Goal: Task Accomplishment & Management: Use online tool/utility

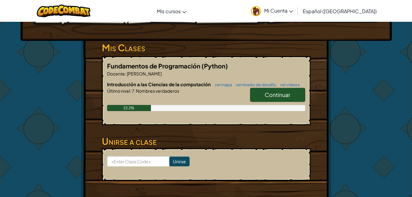
scroll to position [85, 0]
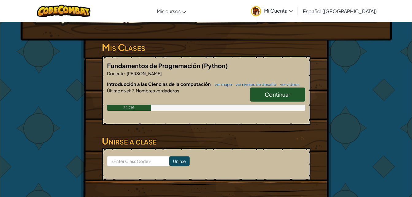
drag, startPoint x: 283, startPoint y: 92, endPoint x: 271, endPoint y: 97, distance: 13.2
click at [271, 97] on span "Continuar" at bounding box center [277, 94] width 25 height 7
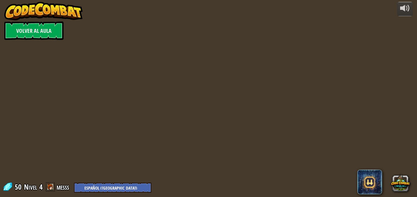
select select "es-419"
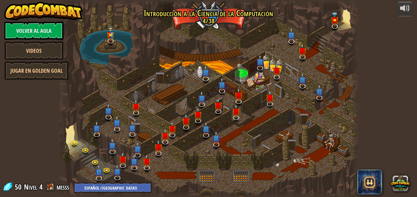
select select "es-419"
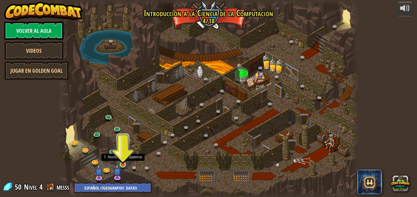
click at [125, 163] on img at bounding box center [122, 157] width 7 height 16
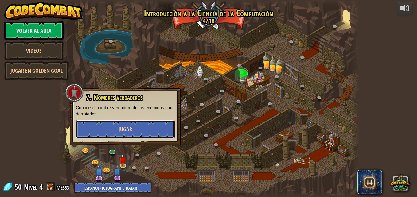
click at [123, 133] on span "Jugar" at bounding box center [126, 130] width 14 height 8
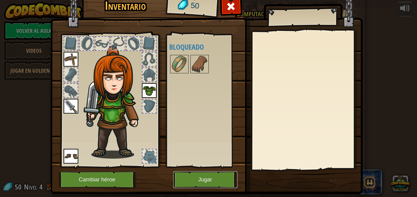
click at [211, 180] on button "Jugar" at bounding box center [205, 179] width 64 height 17
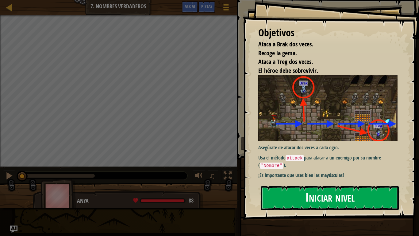
click at [298, 197] on button "Iniciar nivel" at bounding box center [330, 198] width 138 height 24
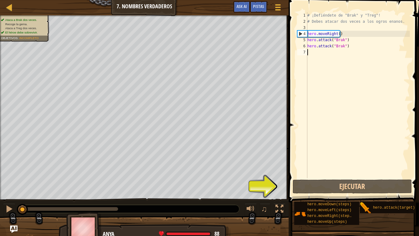
scroll to position [3, 0]
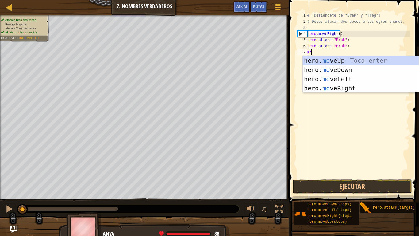
type textarea "mov"
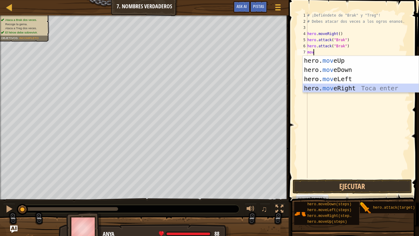
drag, startPoint x: 341, startPoint y: 87, endPoint x: 297, endPoint y: 148, distance: 74.9
click at [297, 148] on div "mov [PHONE_NUMBER] ¡Defiéndete de "Brak" y "Treg"! # Debes atacar dos veces a l…" at bounding box center [353, 95] width 114 height 166
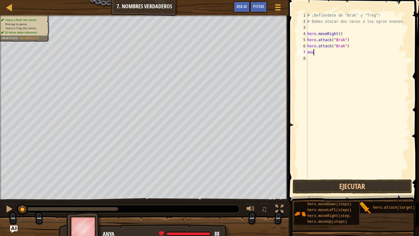
type textarea "move"
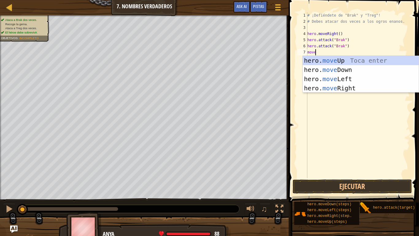
scroll to position [3, 0]
click at [337, 88] on div "hero. move Up Toca enter hero. move Down Toca enter hero. move Left Toca enter …" at bounding box center [361, 83] width 116 height 55
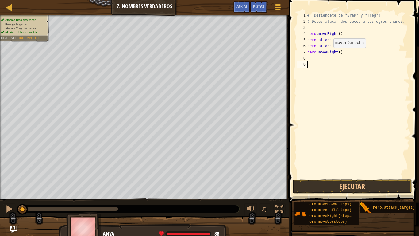
click at [337, 88] on div "# ¡Defiéndete de "Brak" y "Treg"! # Debes atacar dos veces a los ogros enanos. …" at bounding box center [358, 101] width 104 height 178
click at [335, 180] on button "Ejecutar" at bounding box center [352, 186] width 119 height 14
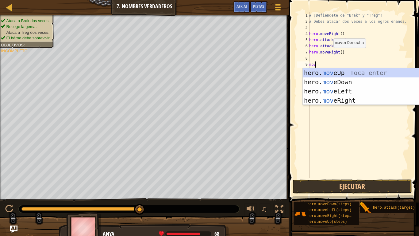
type textarea "mov"
click at [333, 0] on body "Mapa Introducción a las Ciencias de la computación 7. Nombres verdaderos Menú d…" at bounding box center [209, 0] width 419 height 0
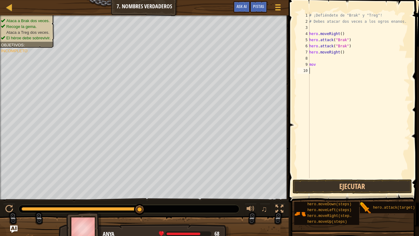
click at [323, 68] on div "# ¡Defiéndete de "Brak" y "Treg"! # Debes atacar dos veces a los ogros enanos. …" at bounding box center [359, 101] width 102 height 178
click at [315, 65] on div "# ¡Defiéndete de "Brak" y "Treg"! # Debes atacar dos veces a los ogros enanos. …" at bounding box center [359, 101] width 102 height 178
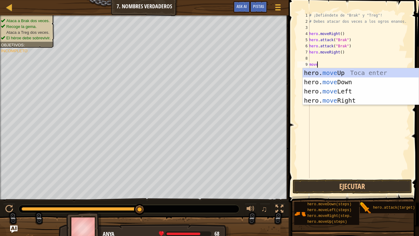
scroll to position [3, 0]
type textarea "mover"
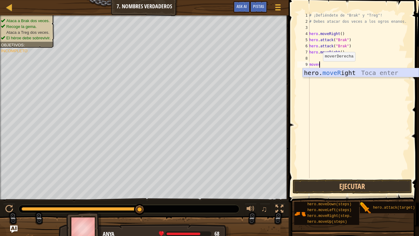
click at [330, 72] on div "hero. moveR ight Toca enter" at bounding box center [361, 82] width 116 height 28
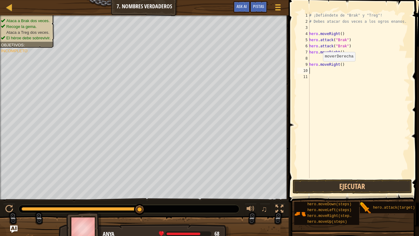
scroll to position [3, 0]
click at [343, 187] on button "Ejecutar" at bounding box center [352, 186] width 119 height 14
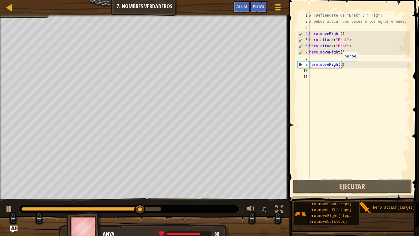
click at [340, 67] on div "# ¡Defiéndete de "Brak" y "Treg"! # Debes atacar dos veces a los ogros enanos. …" at bounding box center [359, 101] width 102 height 178
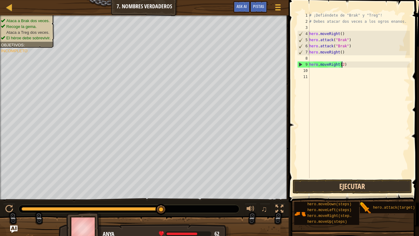
type textarea "hero.moveRight(2)"
click at [330, 185] on button "Ejecutar" at bounding box center [352, 186] width 119 height 14
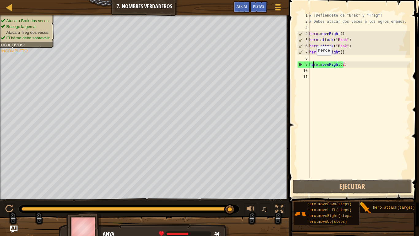
click at [313, 61] on div "# ¡Defiéndete de "Brak" y "Treg"! # Debes atacar dos veces a los ogros enanos. …" at bounding box center [359, 101] width 102 height 178
click at [311, 60] on div "# ¡Defiéndete de "Brak" y "Treg"! # Debes atacar dos veces a los ogros enanos. …" at bounding box center [359, 101] width 102 height 178
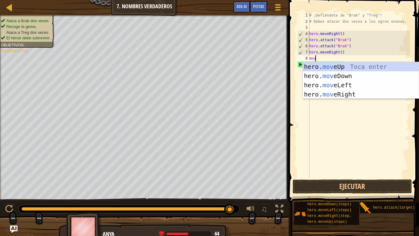
type textarea "move"
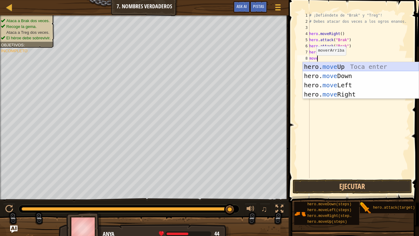
click at [343, 64] on div "hero. move Up Toca enter hero. move Down Toca enter hero. move Left Toca enter …" at bounding box center [361, 89] width 116 height 55
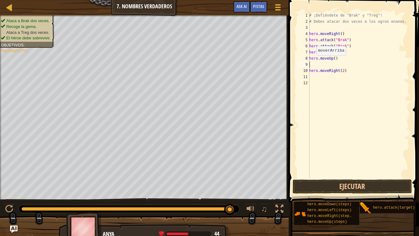
scroll to position [3, 0]
click at [321, 186] on button "Ejecutar" at bounding box center [352, 186] width 119 height 14
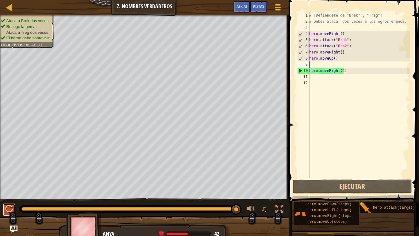
click at [8, 197] on div at bounding box center [9, 209] width 8 height 8
click at [8, 197] on button at bounding box center [9, 209] width 12 height 13
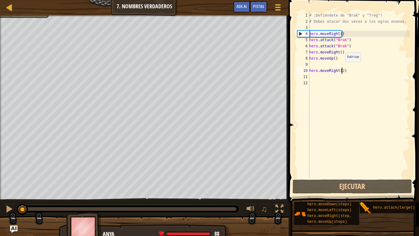
click at [342, 68] on div "# ¡Defiéndete de "Brak" y "Treg"! # Debes atacar dos veces a los ogros enanos. …" at bounding box center [359, 101] width 102 height 178
type textarea "hero.moveRight()"
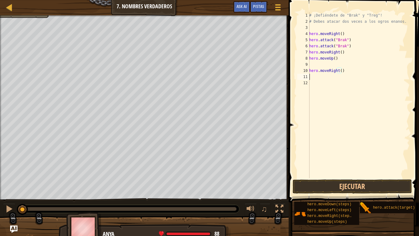
click at [313, 79] on div "# ¡Defiéndete de "Brak" y "Treg"! # Debes atacar dos veces a los ogros enanos. …" at bounding box center [359, 101] width 102 height 178
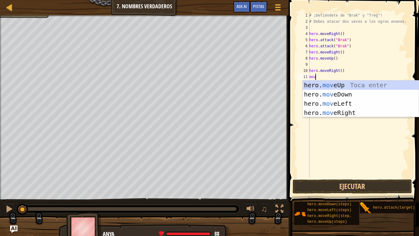
type textarea "move"
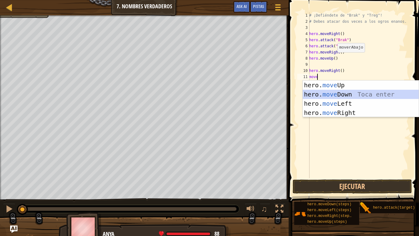
click at [347, 95] on div "hero. move Up Toca enter hero. move Down Toca enter hero. move Left Toca enter …" at bounding box center [361, 107] width 116 height 55
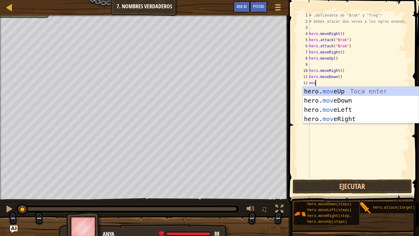
type textarea "move"
click at [326, 118] on div "hero. move Up Toca enter hero. move Down Toca enter hero. move Left Toca enter …" at bounding box center [361, 114] width 116 height 55
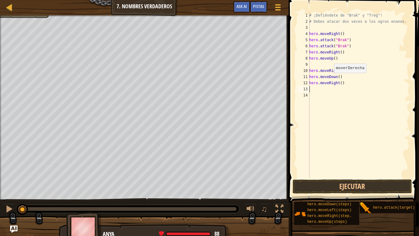
scroll to position [3, 0]
click at [323, 185] on button "Ejecutar" at bounding box center [352, 186] width 119 height 14
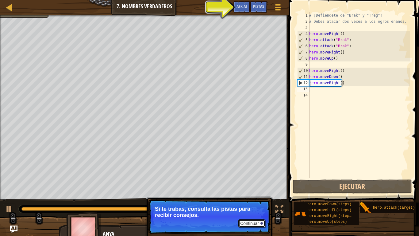
click at [249, 197] on button "Continuar" at bounding box center [252, 223] width 27 height 8
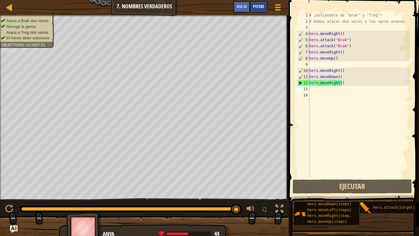
click at [258, 4] on span "Pistas" at bounding box center [258, 6] width 11 height 6
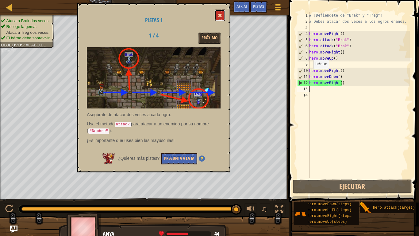
click at [219, 14] on span at bounding box center [220, 15] width 4 height 4
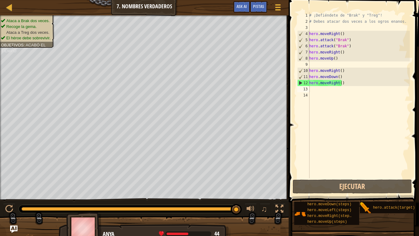
click at [345, 74] on div "# ¡Defiéndete de "Brak" y "Treg"! # Debes atacar dos veces a los ogros enanos. …" at bounding box center [359, 101] width 102 height 178
click at [345, 70] on div "# ¡Defiéndete de "Brak" y "Treg"! # Debes atacar dos veces a los ogros enanos. …" at bounding box center [359, 101] width 102 height 178
click at [345, 57] on div "# ¡Defiéndete de "Brak" y "Treg"! # Debes atacar dos veces a los ogros enanos. …" at bounding box center [359, 101] width 102 height 178
click at [345, 55] on div "# ¡Defiéndete de "Brak" y "Treg"! # Debes atacar dos veces a los ogros enanos. …" at bounding box center [359, 101] width 102 height 178
type textarea "hero.moveRight()"
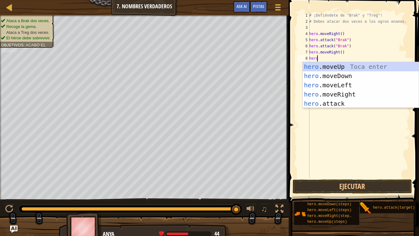
scroll to position [3, 0]
click at [325, 103] on div "hero .moveUp Toca enter hero .moveDown Toca enter hero .moveLeft Toca enter her…" at bounding box center [361, 94] width 116 height 64
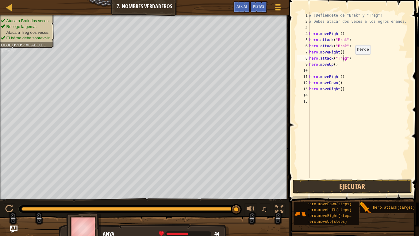
scroll to position [3, 3]
type textarea "hero.attack("Treg")"
click at [337, 186] on button "Ejecutar" at bounding box center [352, 186] width 119 height 14
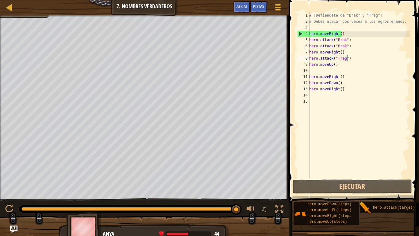
click at [352, 58] on div "# ¡Defiéndete de "Brak" y "Treg"! # Debes atacar dos veces a los ogros enanos. …" at bounding box center [359, 101] width 102 height 178
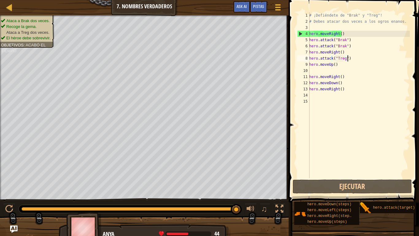
scroll to position [3, 0]
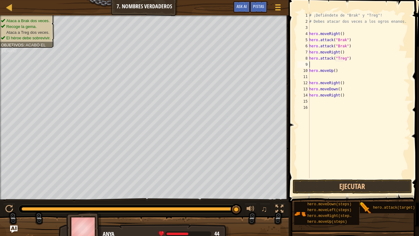
type textarea "g"
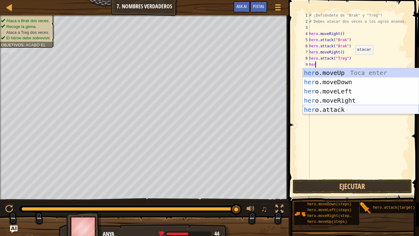
click at [333, 106] on div "her o.moveUp Toca enter her o.moveDown Toca enter her o.moveLeft [PERSON_NAME] …" at bounding box center [361, 100] width 116 height 64
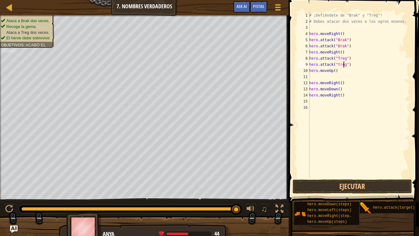
scroll to position [3, 3]
click at [338, 67] on div "# ¡Defiéndete de "Brak" y "Treg"! # Debes atacar dos veces a los ogros enanos. …" at bounding box center [359, 101] width 102 height 178
type textarea "hero.attack("Treg")"
click at [338, 181] on button "Ejecutar" at bounding box center [352, 186] width 119 height 14
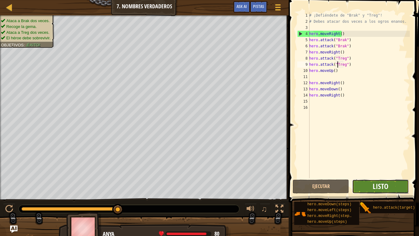
click at [376, 187] on span "Listo" at bounding box center [381, 186] width 16 height 10
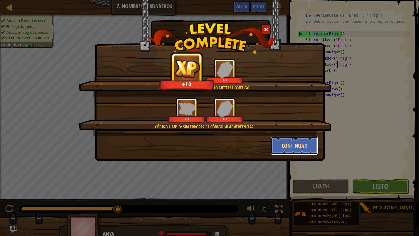
click at [296, 150] on button "Continuar" at bounding box center [295, 145] width 48 height 18
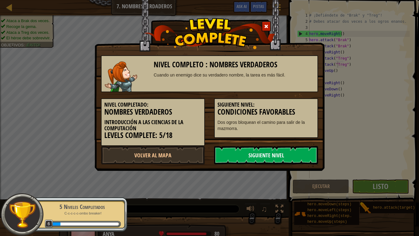
click at [287, 151] on link "Siguiente Nivel" at bounding box center [266, 155] width 104 height 18
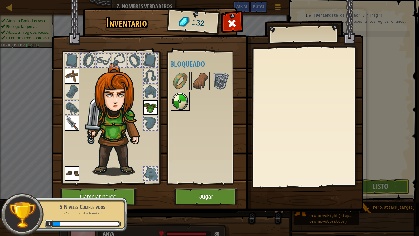
click at [182, 99] on img at bounding box center [180, 101] width 17 height 17
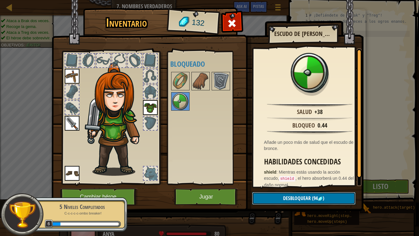
click at [277, 197] on button "Desbloquear (94 )" at bounding box center [303, 198] width 103 height 13
click at [277, 197] on button "Confirmar" at bounding box center [303, 198] width 103 height 13
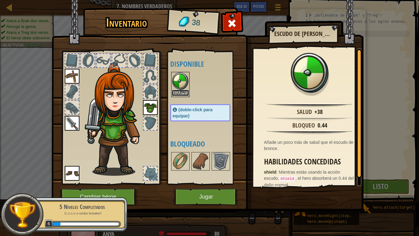
click at [181, 95] on button "Equipar" at bounding box center [180, 93] width 17 height 6
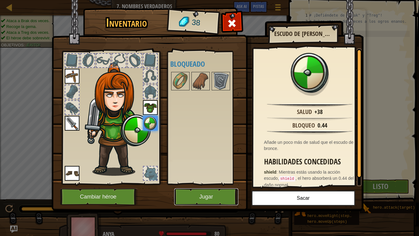
click at [223, 197] on button "Jugar" at bounding box center [206, 196] width 64 height 17
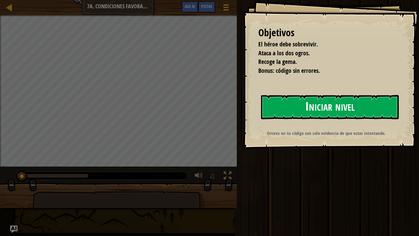
click at [329, 111] on button "Iniciar nivel" at bounding box center [330, 107] width 138 height 24
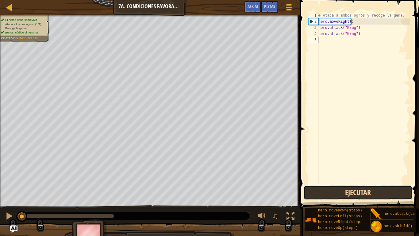
click at [334, 193] on button "Ejecutar" at bounding box center [358, 192] width 109 height 14
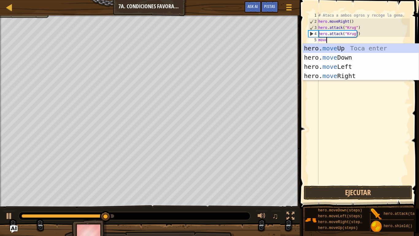
scroll to position [3, 0]
type textarea "mover"
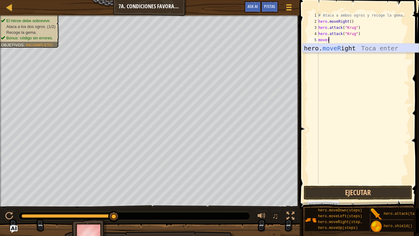
click at [348, 50] on div "hero. moveR ight Toca enter" at bounding box center [361, 58] width 116 height 28
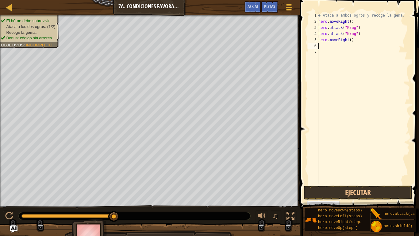
scroll to position [3, 0]
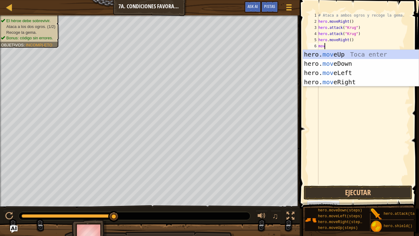
type textarea "move"
click at [339, 56] on div "hero. move Up Toca enter hero. move Down Toca enter hero. move Left Toca enter …" at bounding box center [361, 77] width 116 height 55
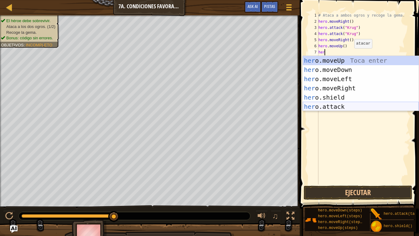
click at [339, 105] on div "her o.moveUp Toca enter her o.moveDown Toca enter her o.moveLeft [PERSON_NAME] …" at bounding box center [361, 93] width 116 height 74
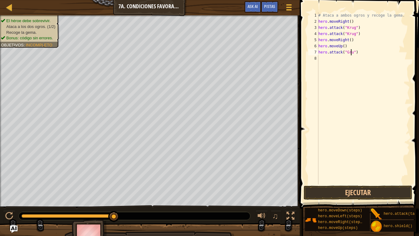
scroll to position [3, 3]
type textarea "hero.attack("Grump")"
click at [365, 55] on div "# Ataca a ambos ogros y recoge la gema. hero . moveRight ( ) hero . attack ( "[…" at bounding box center [364, 104] width 93 height 184
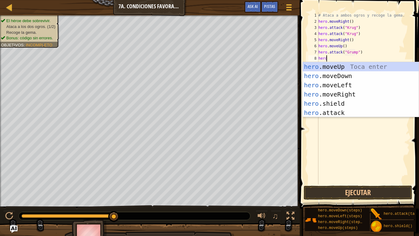
scroll to position [3, 0]
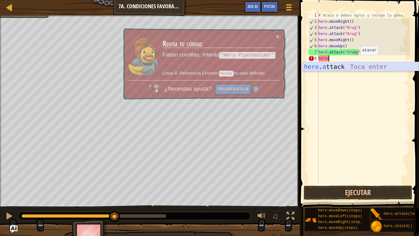
click at [348, 69] on div "hero . a ttack Toca enter" at bounding box center [361, 76] width 116 height 28
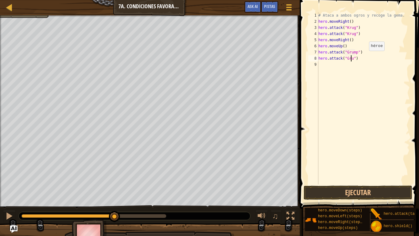
scroll to position [3, 3]
type textarea "hero.attack("Grump")"
click at [363, 57] on div "# Ataca a ambos ogros y recoge la gema. hero . moveRight ( ) hero . attack ( "[…" at bounding box center [364, 104] width 93 height 184
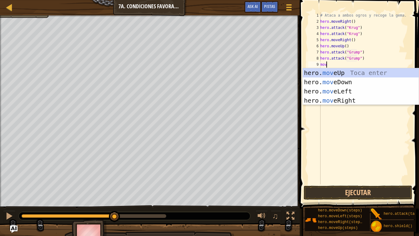
type textarea "move"
click at [348, 98] on div "hero. move Up Toca enter hero. move Down Toca enter hero. move Left Toca enter …" at bounding box center [361, 95] width 116 height 55
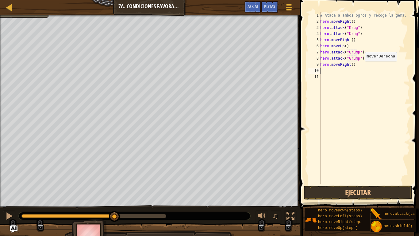
scroll to position [3, 0]
click at [352, 65] on div "# Ataca a ambos ogros y recoge la gema. hero . moveRight ( ) hero . attack ( "[…" at bounding box center [364, 104] width 91 height 184
click at [332, 194] on button "Ejecutar" at bounding box center [358, 192] width 109 height 14
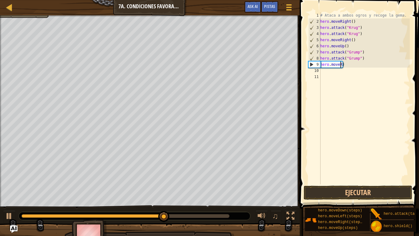
scroll to position [3, 2]
type textarea "hero.movel)"
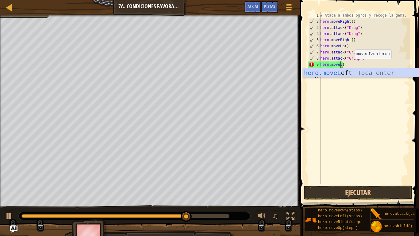
click at [351, 77] on div "# Ataca a ambos ogros y recoge la gema. hero . moveRight ( ) hero . attack ( "[…" at bounding box center [364, 104] width 91 height 184
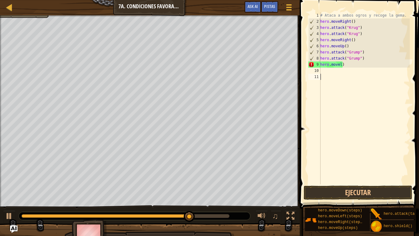
scroll to position [3, 0]
click at [341, 64] on div "# Ataca a ambos ogros y recoge la gema. hero . moveRight ( ) hero . attack ( "[…" at bounding box center [364, 104] width 91 height 184
type textarea "hero.movele)"
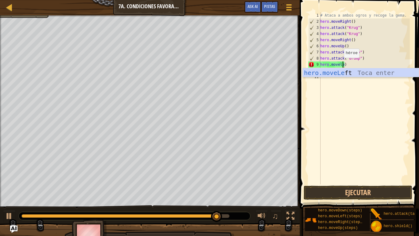
scroll to position [3, 2]
click at [345, 77] on div "# Ataca a ambos ogros y recoge la gema. hero . moveRight ( ) hero . attack ( "[…" at bounding box center [364, 104] width 91 height 184
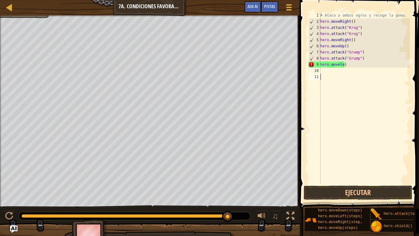
scroll to position [3, 0]
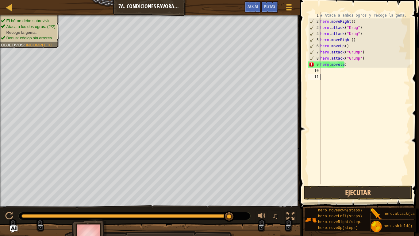
click at [345, 64] on div "# Ataca a ambos ogros y recoge la gema. hero . moveRight ( ) hero . attack ( "[…" at bounding box center [364, 104] width 91 height 184
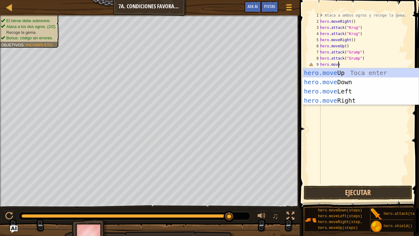
type textarea "hero.movel"
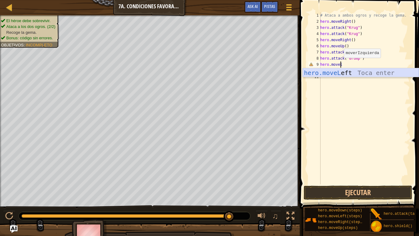
click at [339, 73] on div "hero.moveL eft Toca enter" at bounding box center [361, 82] width 116 height 28
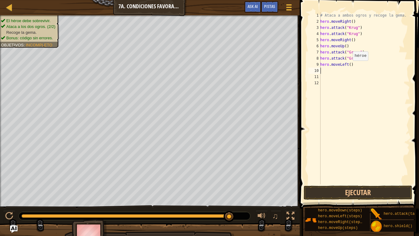
click at [349, 66] on div "# Ataca a ambos ogros y recoge la gema. hero . moveRight ( ) hero . attack ( "[…" at bounding box center [364, 104] width 91 height 184
type textarea "hero.moveLeft(2)"
click at [344, 193] on button "Ejecutar" at bounding box center [358, 192] width 109 height 14
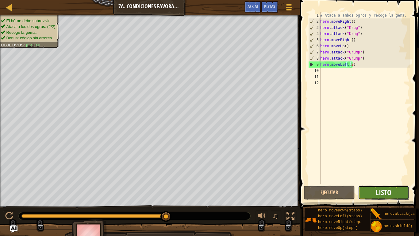
click at [383, 196] on span "Listo" at bounding box center [384, 192] width 16 height 10
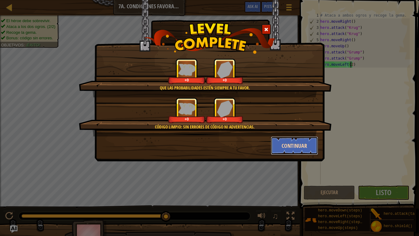
click at [288, 146] on button "Continuar" at bounding box center [295, 145] width 48 height 18
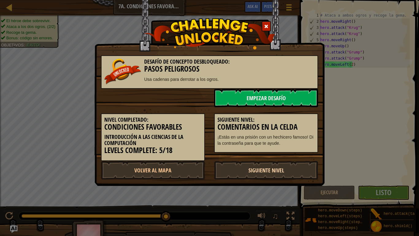
click at [243, 170] on link "Siguiente Nivel" at bounding box center [266, 170] width 104 height 18
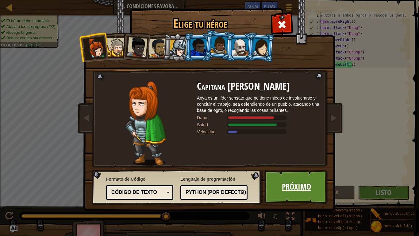
click at [303, 192] on link "Próximo" at bounding box center [297, 187] width 64 height 34
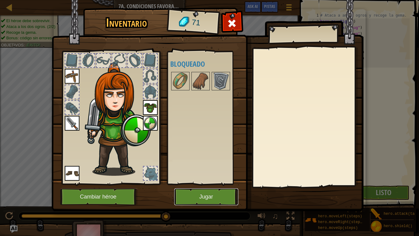
click at [213, 197] on button "Jugar" at bounding box center [206, 196] width 64 height 17
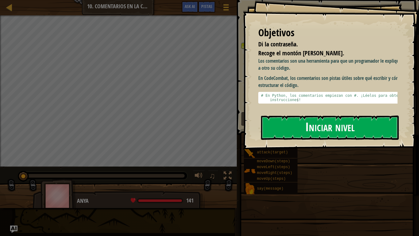
click at [299, 130] on button "Iniciar nivel" at bounding box center [330, 127] width 138 height 24
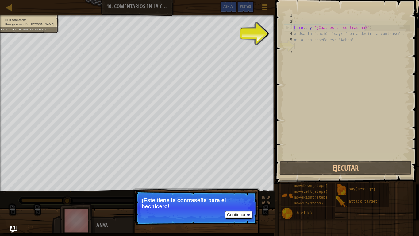
click at [291, 49] on div "6" at bounding box center [289, 46] width 10 height 6
click at [295, 41] on div "hero . say ( "¿Cuál es la contraseña?" ) # Usa la función "say()" para decir la…" at bounding box center [351, 92] width 117 height 160
type textarea "# La contraseña es: "Achoo""
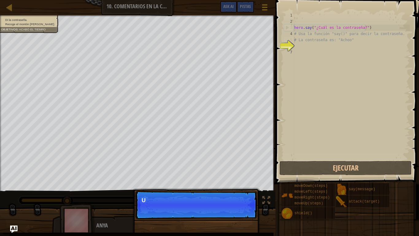
click at [313, 44] on div "hero . say ( "¿Cuál es la contraseña?" ) # Usa la función "say()" para decir la…" at bounding box center [351, 92] width 117 height 160
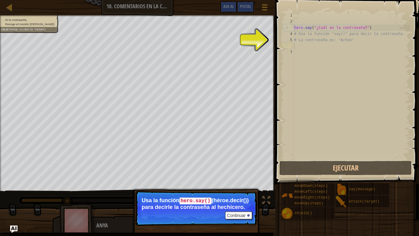
click at [305, 51] on div "hero . say ( "¿Cuál es la contraseña?" ) # Usa la función "say()" para decir la…" at bounding box center [351, 92] width 117 height 160
click at [302, 43] on div "hero . say ( "¿Cuál es la contraseña?" ) # Usa la función "say()" para decir la…" at bounding box center [351, 92] width 117 height 160
type textarea "# La contraseña es: "Achoo""
click at [295, 46] on div "hero . say ( "¿Cuál es la contraseña?" ) # Usa la función "say()" para decir la…" at bounding box center [351, 92] width 117 height 160
click at [300, 47] on div "hero . say ( "¿Cuál es la contraseña?" ) # Usa la función "say()" para decir la…" at bounding box center [351, 92] width 117 height 160
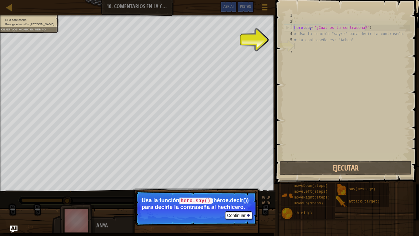
click at [357, 43] on div "hero . say ( "¿Cuál es la contraseña?" ) # Usa la función "say()" para decir la…" at bounding box center [351, 92] width 117 height 160
type textarea "# La contraseña es: "Achoo""
click at [293, 45] on div "6" at bounding box center [289, 46] width 10 height 6
click at [290, 45] on div "6" at bounding box center [289, 46] width 10 height 6
click at [292, 39] on div "5" at bounding box center [289, 40] width 10 height 6
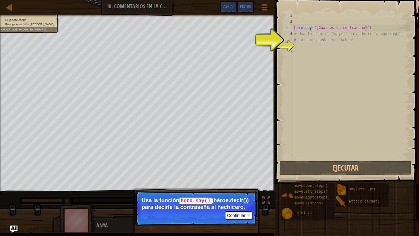
drag, startPoint x: 292, startPoint y: 39, endPoint x: 286, endPoint y: 42, distance: 7.0
click at [286, 43] on div "6" at bounding box center [289, 46] width 10 height 6
type textarea "# La contraseña es: "Achoo""
drag, startPoint x: 286, startPoint y: 42, endPoint x: 306, endPoint y: 43, distance: 20.0
click at [306, 43] on div "hero . say ( "¿Cuál es la contraseña?" ) # Usa la función "say()" para decir la…" at bounding box center [351, 92] width 117 height 160
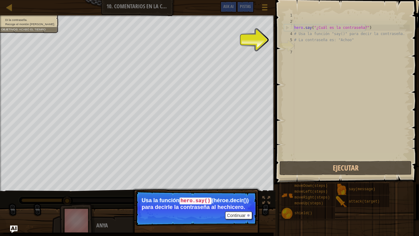
click at [309, 40] on div "hero . say ( "¿Cuál es la contraseña?" ) # Usa la función "say()" para decir la…" at bounding box center [351, 92] width 117 height 160
type textarea "# La contraseña es: "Achoo""
click at [300, 42] on div "hero . say ( "¿Cuál es la contraseña?" ) # Usa la función "say()" para decir la…" at bounding box center [351, 92] width 117 height 160
click at [289, 45] on div "6" at bounding box center [289, 46] width 10 height 6
click at [235, 197] on button "Continuar" at bounding box center [238, 215] width 27 height 8
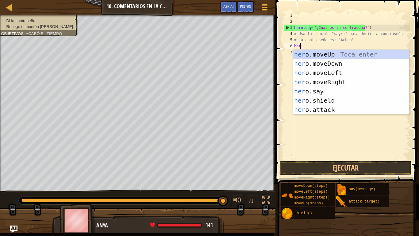
scroll to position [3, 0]
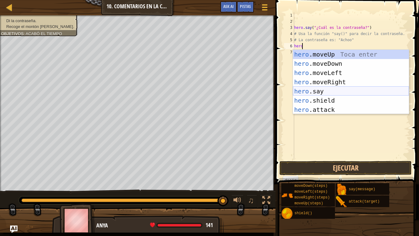
click at [318, 88] on div "hero .moveUp Toca enter hero .moveDown Toca enter hero .moveLeft Toca enter her…" at bounding box center [351, 91] width 116 height 83
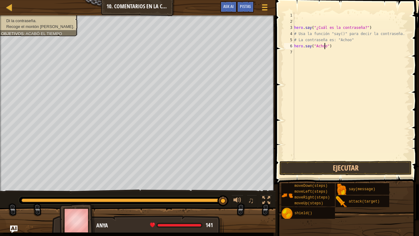
scroll to position [3, 2]
type textarea "hero.say("Achoo")"
click at [304, 164] on button "Ejecutar" at bounding box center [346, 168] width 132 height 14
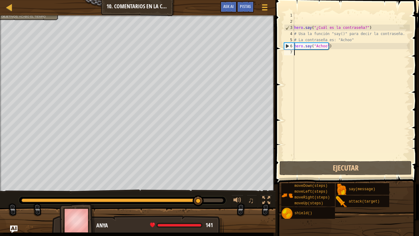
click at [333, 50] on div "hero . say ( "¿Cuál es la contraseña?" ) # Usa la función "say()" para decir la…" at bounding box center [351, 92] width 117 height 160
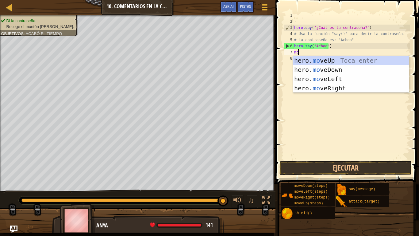
type textarea "mov"
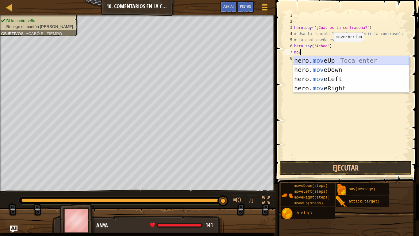
click at [322, 60] on div "hero. mov eUp Toca enter hero. mov eDown Toca enter hero. mov eLeft Toca enter …" at bounding box center [351, 83] width 116 height 55
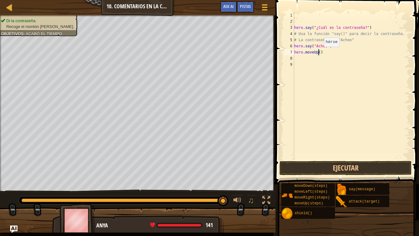
click at [319, 53] on div "hero . say ( "¿Cuál es la contraseña?" ) # Usa la función "say()" para decir la…" at bounding box center [351, 92] width 117 height 160
type textarea "hero.moveUp(2)"
click at [306, 167] on button "Ejecutar" at bounding box center [346, 168] width 132 height 14
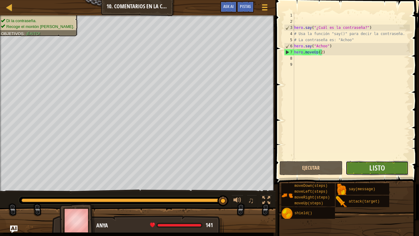
click at [362, 166] on button "Listo" at bounding box center [377, 168] width 63 height 14
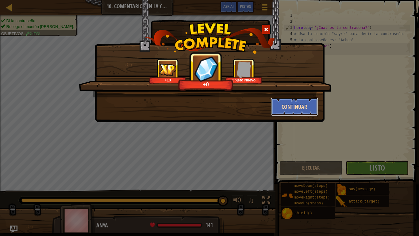
click at [304, 107] on button "Continuar" at bounding box center [295, 106] width 48 height 18
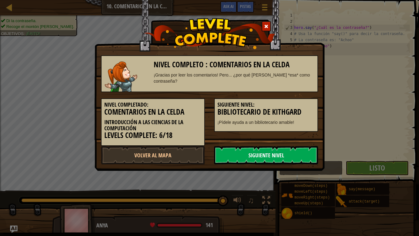
click at [242, 155] on link "Siguiente Nivel" at bounding box center [266, 155] width 104 height 18
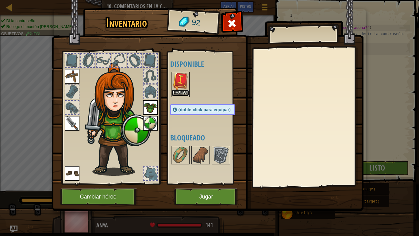
click at [182, 92] on button "Equipar" at bounding box center [180, 93] width 17 height 6
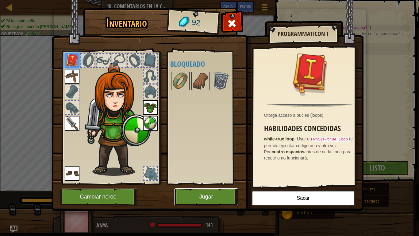
click at [199, 197] on button "Jugar" at bounding box center [206, 196] width 64 height 17
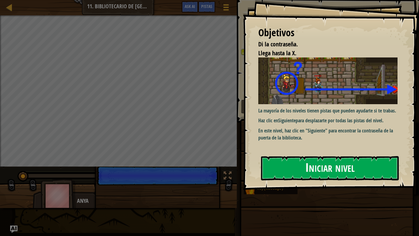
click at [270, 173] on button "Iniciar nivel" at bounding box center [330, 168] width 138 height 24
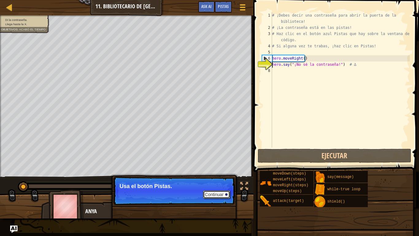
click at [222, 195] on button "Continuar" at bounding box center [216, 194] width 27 height 8
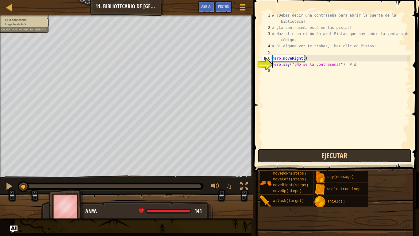
click at [311, 159] on button "Ejecutar" at bounding box center [335, 156] width 154 height 14
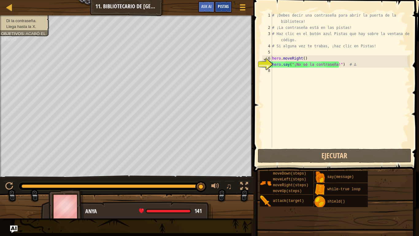
click at [222, 5] on span "Pistas" at bounding box center [223, 6] width 11 height 6
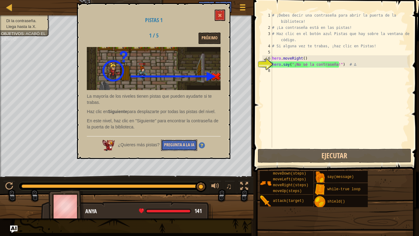
click at [183, 144] on button "Pregunta a la IA" at bounding box center [179, 144] width 36 height 11
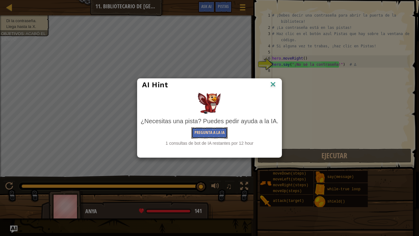
click at [209, 134] on button "Pregunta a la IA" at bounding box center [210, 132] width 36 height 11
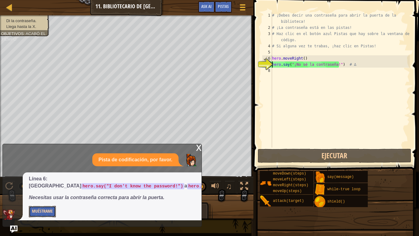
click at [50, 197] on button "Muéstrame" at bounding box center [42, 211] width 27 height 11
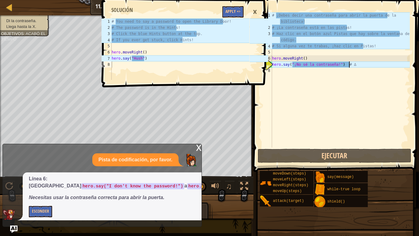
click at [353, 66] on div "# ¡Debes decir una contraseña para abrir la puerta de la biblioteca! # ¡La cont…" at bounding box center [340, 89] width 139 height 154
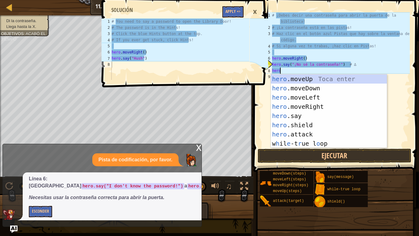
scroll to position [3, 0]
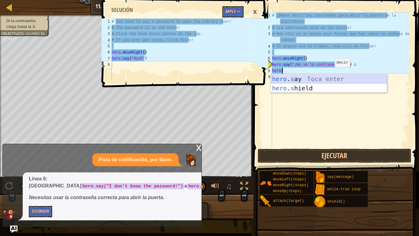
click at [324, 78] on div "hero . s ay Toca enter hero . s hield [PERSON_NAME] enter" at bounding box center [329, 92] width 116 height 37
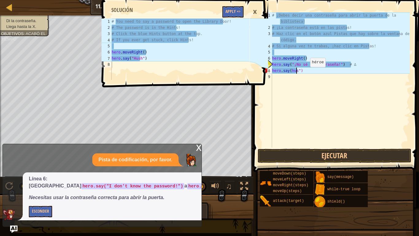
scroll to position [3, 2]
click at [293, 73] on div "# ¡Debes decir una contraseña para abrir la puerta de la biblioteca! # ¡La cont…" at bounding box center [340, 89] width 139 height 154
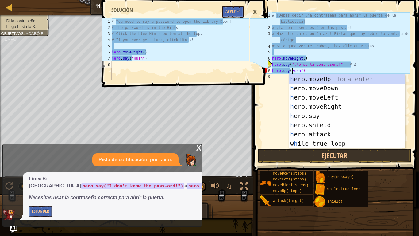
scroll to position [3, 2]
click at [290, 72] on div "# ¡Debes decir una contraseña para abrir la puerta de la biblioteca! # ¡La cont…" at bounding box center [340, 89] width 139 height 154
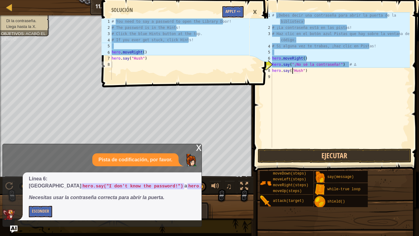
type textarea "hero.say("Hush")"
click at [237, 12] on button "Apply =>" at bounding box center [233, 11] width 21 height 11
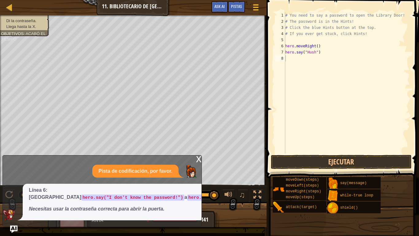
click at [316, 154] on span at bounding box center [344, 80] width 158 height 196
click at [313, 165] on button "Ejecutar" at bounding box center [341, 162] width 141 height 14
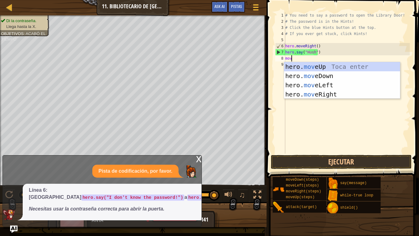
type textarea "move"
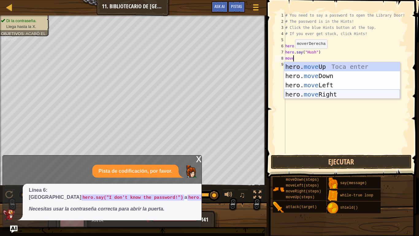
click at [302, 90] on div "hero. move Up Toca enter hero. move Down Toca enter hero. move Left Toca enter …" at bounding box center [342, 89] width 116 height 55
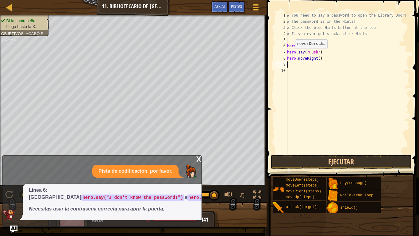
scroll to position [3, 0]
click at [300, 162] on button "Ejecutar" at bounding box center [341, 162] width 141 height 14
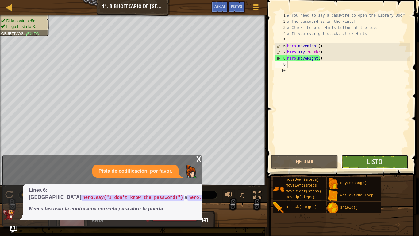
click at [360, 165] on button "Listo" at bounding box center [374, 162] width 67 height 14
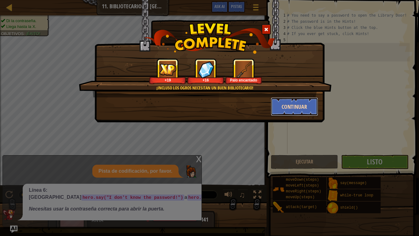
click at [295, 108] on button "Continuar" at bounding box center [295, 106] width 48 height 18
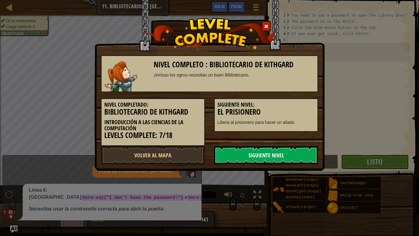
click at [248, 154] on link "Siguiente Nivel" at bounding box center [266, 155] width 104 height 18
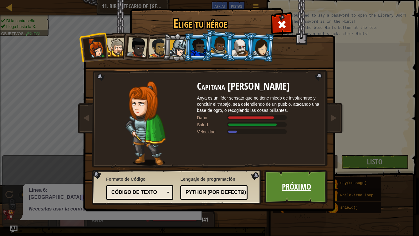
click at [289, 188] on link "Próximo" at bounding box center [297, 187] width 64 height 34
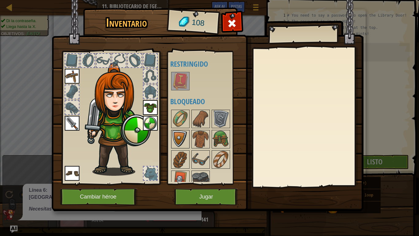
scroll to position [8, 0]
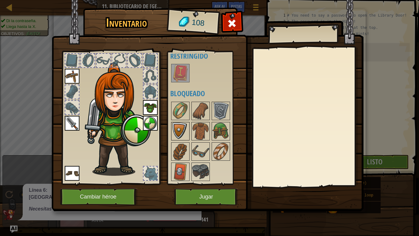
click at [185, 126] on img at bounding box center [180, 131] width 17 height 17
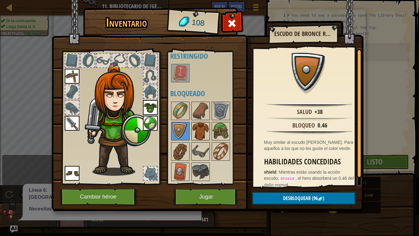
click at [199, 130] on img at bounding box center [200, 131] width 17 height 17
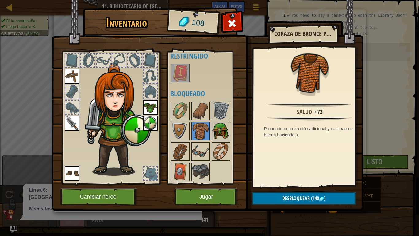
click at [225, 133] on img at bounding box center [220, 131] width 17 height 17
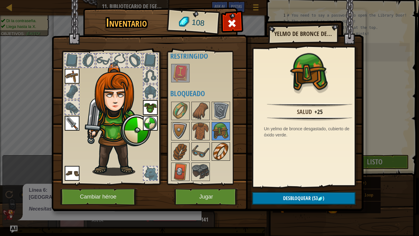
click at [221, 151] on img at bounding box center [220, 151] width 17 height 17
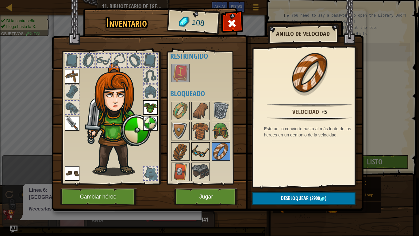
click at [198, 150] on img at bounding box center [200, 151] width 17 height 17
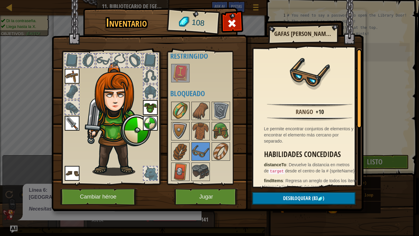
click at [184, 116] on img at bounding box center [180, 110] width 17 height 17
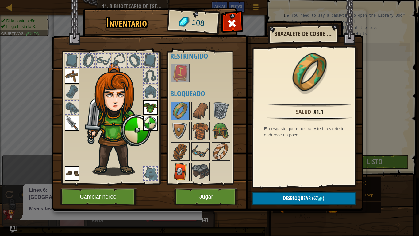
click at [177, 167] on img at bounding box center [180, 171] width 17 height 17
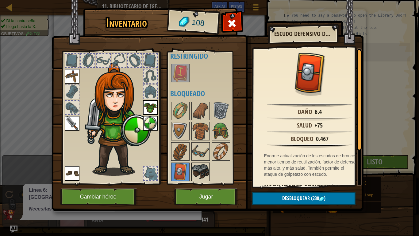
click at [199, 172] on img at bounding box center [200, 171] width 17 height 17
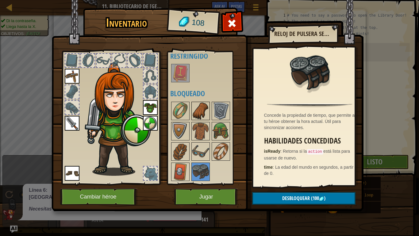
click at [209, 115] on div at bounding box center [201, 111] width 18 height 18
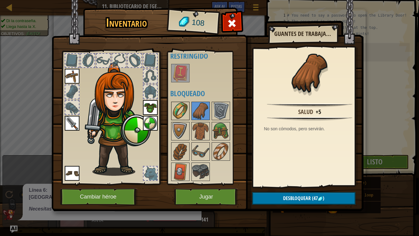
click at [184, 110] on img at bounding box center [180, 110] width 17 height 17
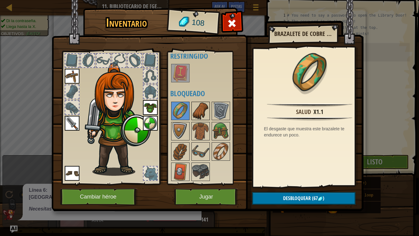
click at [201, 115] on img at bounding box center [200, 110] width 17 height 17
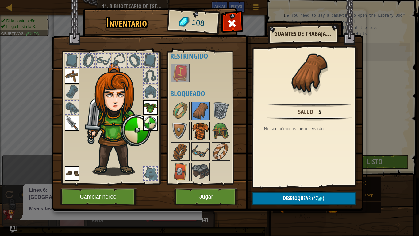
click at [209, 129] on img at bounding box center [200, 131] width 17 height 17
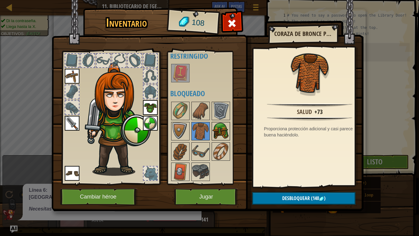
click at [215, 133] on img at bounding box center [220, 131] width 17 height 17
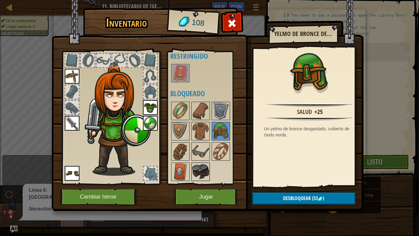
click at [203, 180] on img at bounding box center [200, 171] width 17 height 17
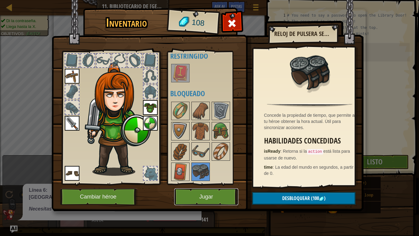
click at [212, 197] on button "Jugar" at bounding box center [206, 196] width 64 height 17
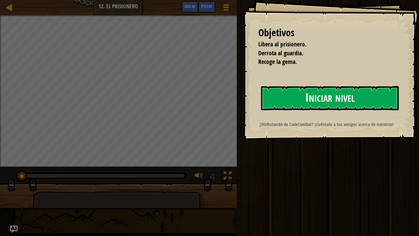
click at [324, 101] on button "Iniciar nivel" at bounding box center [330, 98] width 138 height 24
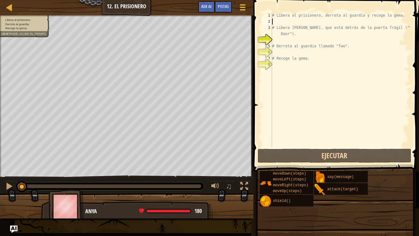
click at [273, 24] on div "# Libera al prisionero, derrota al guardia y recoge la gema. # Libera [PERSON_N…" at bounding box center [340, 85] width 139 height 147
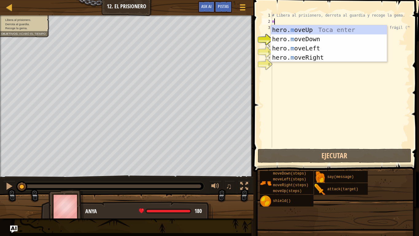
scroll to position [3, 0]
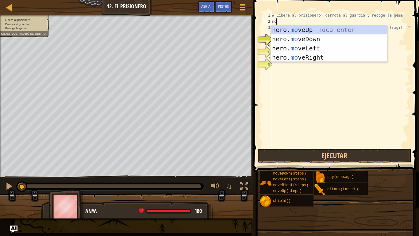
type textarea "mov"
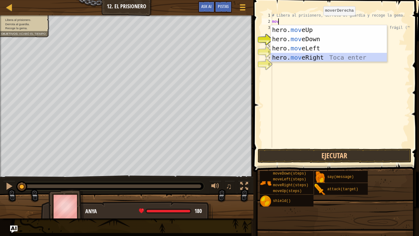
click at [300, 57] on div "hero. mov eUp Toca enter hero. mov eDown Toca enter hero. mov eLeft Toca enter …" at bounding box center [329, 52] width 116 height 55
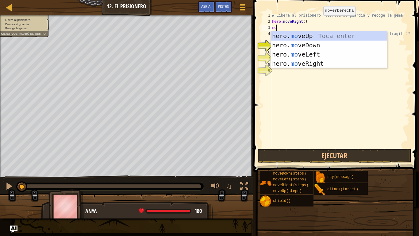
type textarea "move"
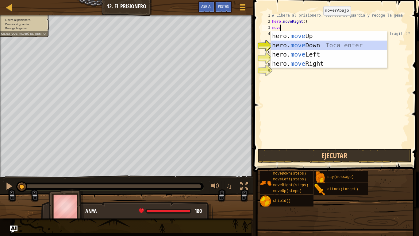
click at [306, 46] on div "hero. move Up Toca enter hero. move Down Toca enter hero. move Left Toca enter …" at bounding box center [329, 58] width 116 height 55
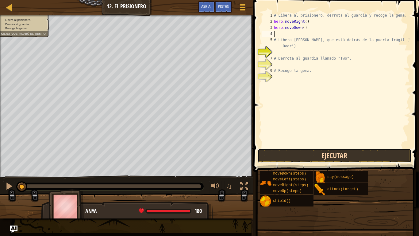
click at [287, 154] on button "Ejecutar" at bounding box center [335, 156] width 154 height 14
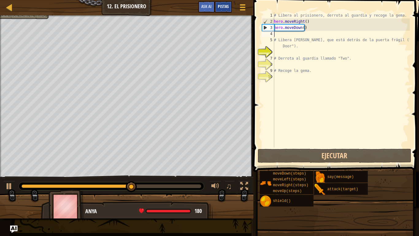
click at [224, 9] on span "Pistas" at bounding box center [223, 6] width 11 height 6
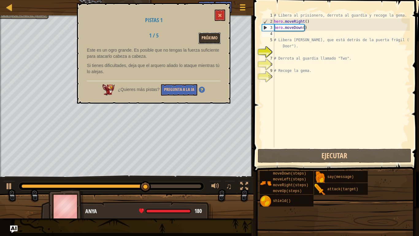
click at [211, 40] on button "Próximo" at bounding box center [210, 38] width 22 height 11
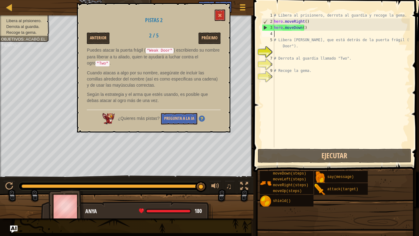
click at [309, 31] on div "# Libera al prisionero, derrota al guardia y recoge la gema. hero . moveRight (…" at bounding box center [341, 85] width 137 height 147
click at [309, 29] on div "# Libera al prisionero, derrota al guardia y recoge la gema. hero . moveRight (…" at bounding box center [341, 85] width 137 height 147
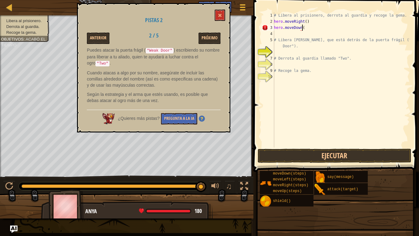
type textarea "hero.moveDown()"
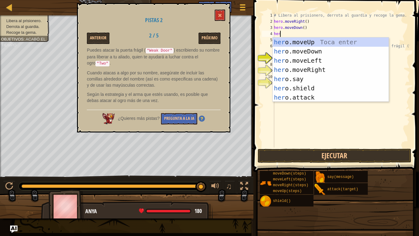
scroll to position [3, 0]
click at [302, 95] on div "hero .moveUp Toca enter hero .moveDown Toca enter hero .moveLeft Toca enter her…" at bounding box center [331, 78] width 116 height 83
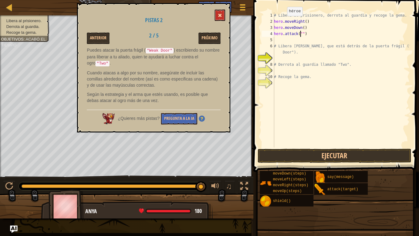
type textarea "hero.attack("")"
click at [220, 18] on button at bounding box center [220, 15] width 10 height 11
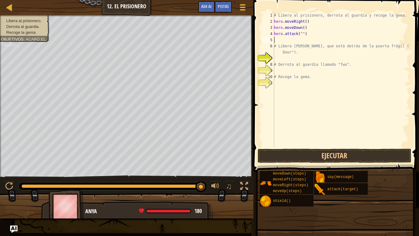
scroll to position [3, 0]
click at [299, 38] on div "# Libera al prisionero, derrota al guardia y recoge la gema. hero . moveRight (…" at bounding box center [341, 85] width 137 height 147
click at [300, 36] on div "# Libera al prisionero, derrota al guardia y recoge la gema. hero . moveRight (…" at bounding box center [341, 85] width 137 height 147
type textarea "hero.attack("Weak Door")"
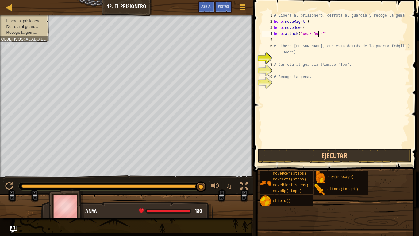
scroll to position [3, 4]
click at [328, 36] on div "# Libera al prisionero, derrota al guardia y recoge la gema. hero . moveRight (…" at bounding box center [341, 85] width 137 height 147
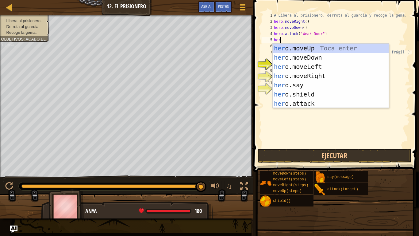
type textarea "hero"
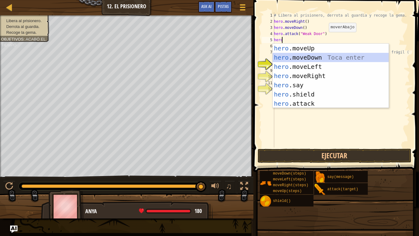
click at [305, 57] on div "hero .moveUp Toca enter hero .moveDown Toca enter hero .moveLeft Toca enter her…" at bounding box center [331, 85] width 116 height 83
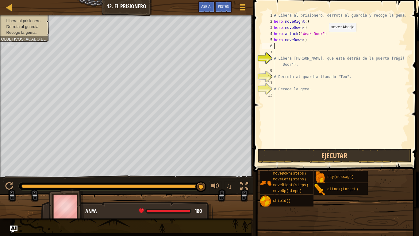
scroll to position [3, 0]
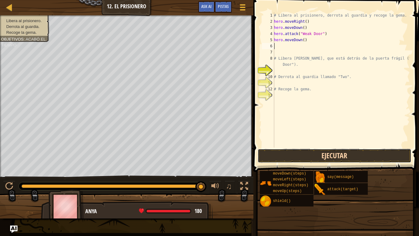
click at [289, 159] on button "Ejecutar" at bounding box center [335, 156] width 154 height 14
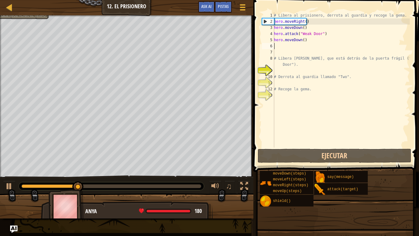
click at [309, 44] on div "# Libera al prisionero, derrota al guardia y recoge la gema. hero . moveRight (…" at bounding box center [341, 85] width 137 height 147
click at [307, 41] on div "# Libera al prisionero, derrota al guardia y recoge la gema. hero . moveRight (…" at bounding box center [341, 85] width 137 height 147
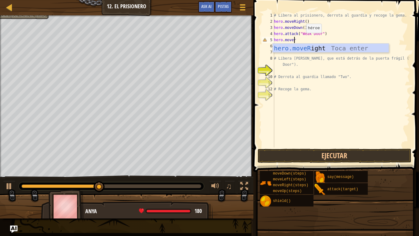
type textarea "hero.moveri"
click at [296, 48] on div "hero.moveRi ght Toca enter" at bounding box center [331, 58] width 116 height 28
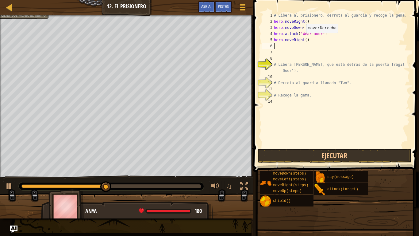
scroll to position [3, 0]
click at [305, 40] on div "# Libera al prisionero, derrota al guardia y recoge la gema. hero . moveRight (…" at bounding box center [341, 85] width 137 height 147
type textarea "hero.moveRight(3)"
click at [315, 45] on div "# Libera al prisionero, derrota al guardia y recoge la gema. hero . moveRight (…" at bounding box center [341, 85] width 137 height 147
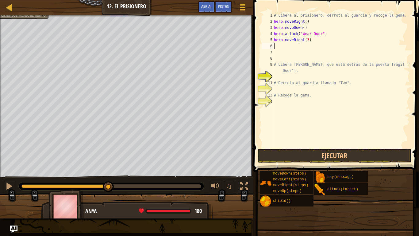
scroll to position [3, 0]
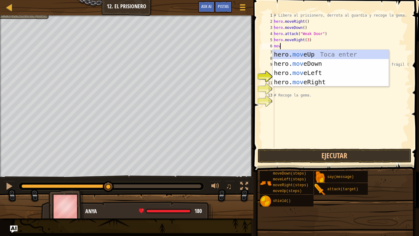
type textarea "move"
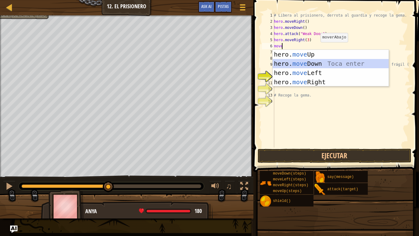
click at [315, 65] on div "hero. move Up Toca enter hero. move Down Toca enter hero. move Left Toca enter …" at bounding box center [331, 77] width 116 height 55
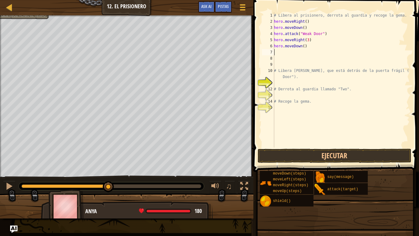
click at [303, 49] on div "# Libera al prisionero, derrota al guardia y recoge la gema. hero . moveRight (…" at bounding box center [341, 85] width 137 height 147
type textarea "hero.moveDown(3)"
click at [311, 46] on div "# Libera al prisionero, derrota al guardia y recoge la gema. hero . moveRight (…" at bounding box center [341, 85] width 137 height 147
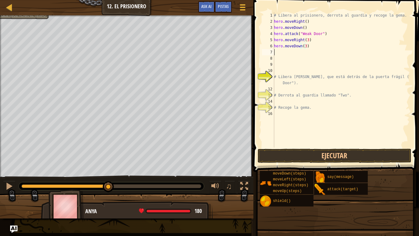
scroll to position [3, 0]
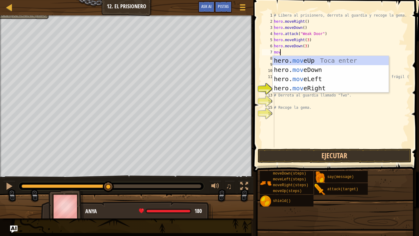
click at [330, 41] on div "# Libera al prisionero, derrota al guardia y recoge la gema. hero . moveRight (…" at bounding box center [341, 85] width 137 height 147
type textarea "hero.moveRight(3)"
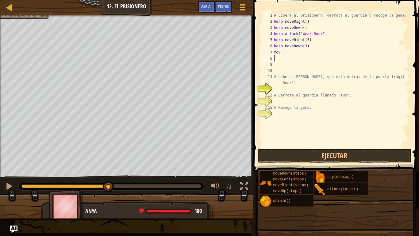
click at [286, 56] on div "# Libera al prisionero, derrota al guardia y recoge la gema. hero . moveRight (…" at bounding box center [341, 85] width 137 height 147
click at [284, 50] on div "# Libera al prisionero, derrota al guardia y recoge la gema. hero . moveRight (…" at bounding box center [341, 85] width 137 height 147
type textarea "move"
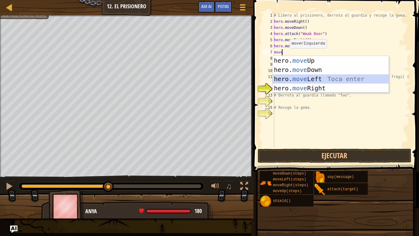
click at [301, 77] on div "hero. move Up Toca enter hero. move Down Toca enter hero. move Left Toca enter …" at bounding box center [331, 83] width 116 height 55
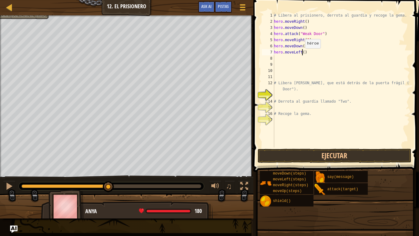
click at [302, 54] on div "# Libera al prisionero, derrota al guardia y recoge la gema. hero . moveRight (…" at bounding box center [341, 85] width 137 height 147
click at [308, 55] on div "# Libera al prisionero, derrota al guardia y recoge la gema. hero . moveRight (…" at bounding box center [341, 85] width 137 height 147
click at [287, 153] on button "Ejecutar" at bounding box center [335, 156] width 154 height 14
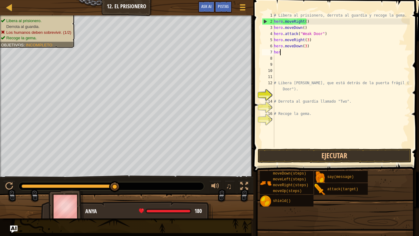
scroll to position [3, 0]
type textarea "h"
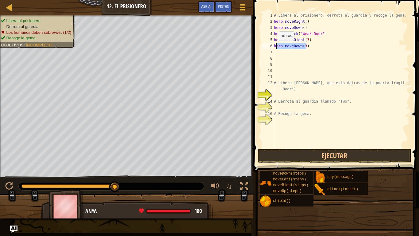
drag, startPoint x: 311, startPoint y: 49, endPoint x: 276, endPoint y: 47, distance: 35.1
click at [276, 47] on div "# Libera al prisionero, derrota al guardia y recoge la gema. hero . moveRight (…" at bounding box center [341, 85] width 137 height 147
type textarea "h"
click at [312, 43] on div "# Libera al prisionero, derrota al guardia y recoge la gema. hero . moveRight (…" at bounding box center [341, 85] width 137 height 147
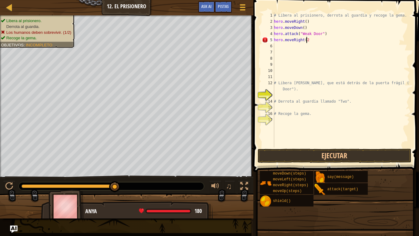
type textarea "hero.moveRight(2)"
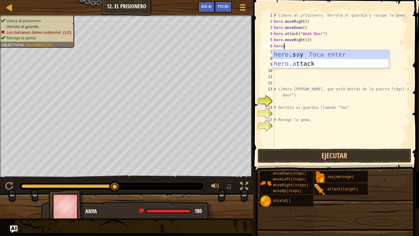
scroll to position [3, 1]
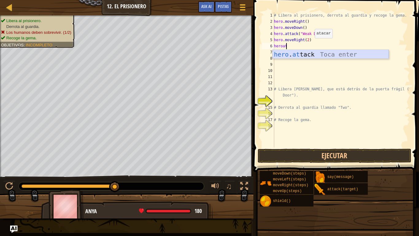
click at [306, 55] on div "hero . at [GEOGRAPHIC_DATA] Toca enter" at bounding box center [331, 64] width 116 height 28
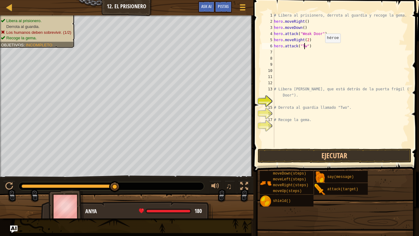
scroll to position [3, 2]
type textarea "hero.attack("Two")"
click at [318, 46] on div "# Libera al prisionero, derrota al guardia y recoge la gema. hero . moveRight (…" at bounding box center [341, 85] width 137 height 147
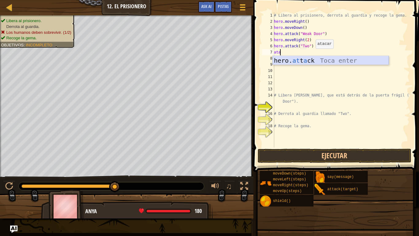
click at [306, 60] on div "hero. at t a ck Toca enter" at bounding box center [331, 70] width 116 height 28
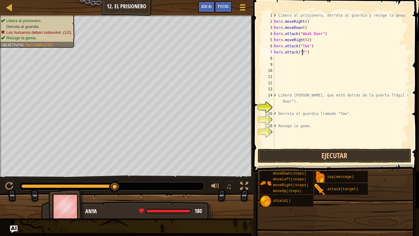
scroll to position [3, 2]
type textarea "hero.attack("Two")"
click at [315, 55] on div "# Libera al prisionero, derrota al guardia y recoge la gema. hero . moveRight (…" at bounding box center [341, 85] width 137 height 147
click at [311, 154] on button "Ejecutar" at bounding box center [335, 156] width 154 height 14
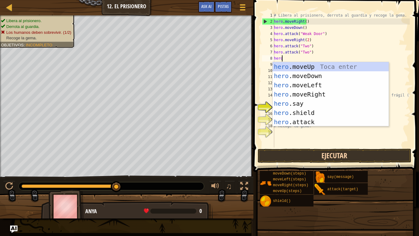
scroll to position [3, 0]
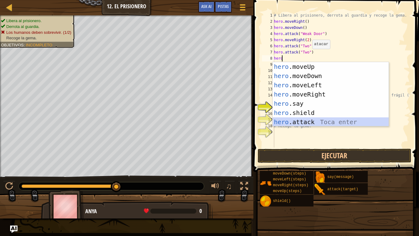
click at [301, 122] on div "hero .moveUp Toca enter hero .moveDown Toca enter hero .moveLeft Toca enter her…" at bounding box center [331, 103] width 116 height 83
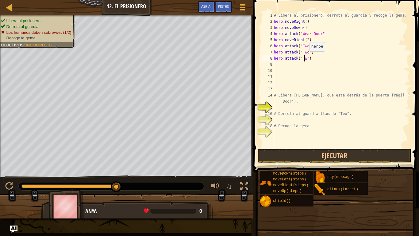
scroll to position [3, 2]
type textarea "hero.attack("Two")"
click at [306, 43] on div "# Libera al prisionero, derrota al guardia y recoge la gema. hero . moveRight (…" at bounding box center [341, 85] width 137 height 147
click at [311, 62] on div "# Libera al prisionero, derrota al guardia y recoge la gema. hero . moveRight (…" at bounding box center [341, 85] width 137 height 147
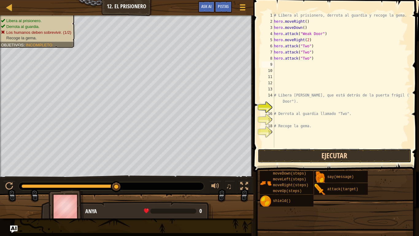
click at [294, 157] on button "Ejecutar" at bounding box center [335, 156] width 154 height 14
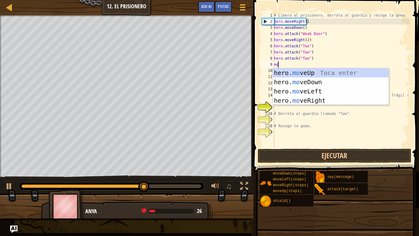
type textarea "move"
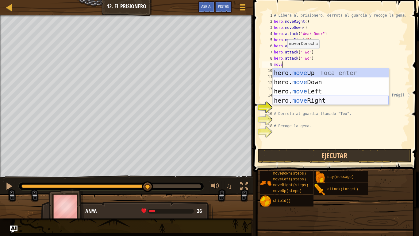
click at [302, 99] on div "hero. move Up Toca enter hero. move Down Toca enter hero. move Left Toca enter …" at bounding box center [331, 95] width 116 height 55
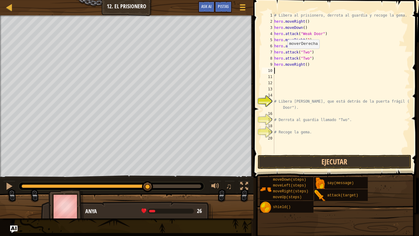
scroll to position [3, 0]
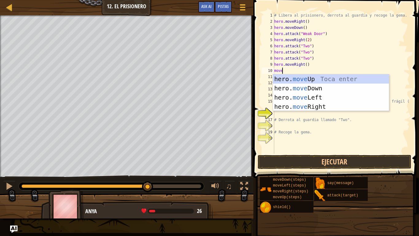
type textarea "move"
click at [287, 88] on div "hero. move Up Toca enter hero. move Down Toca enter hero. move Left Toca enter …" at bounding box center [331, 101] width 116 height 55
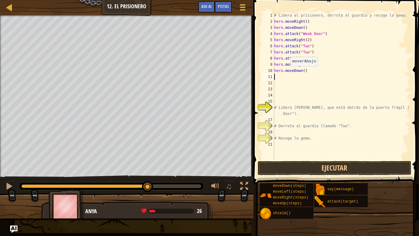
scroll to position [3, 0]
click at [303, 72] on div "# Libera al prisionero, derrota al guardia y recoge la gema. hero . moveRight (…" at bounding box center [341, 92] width 137 height 160
type textarea "hero.moveDown(2)"
click at [310, 74] on div "# Libera al prisionero, derrota al guardia y recoge la gema. hero . moveRight (…" at bounding box center [341, 92] width 137 height 160
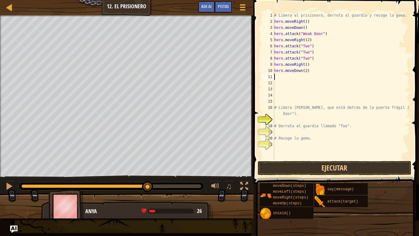
scroll to position [3, 0]
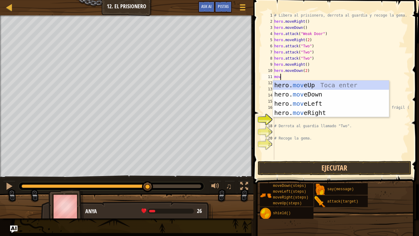
type textarea "move"
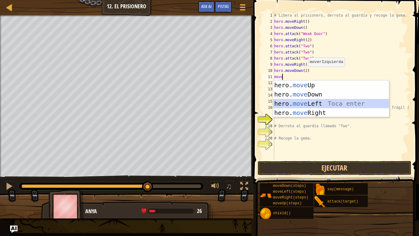
click at [307, 102] on div "hero. move Up Toca enter hero. move Down Toca enter hero. move Left Toca enter …" at bounding box center [331, 107] width 116 height 55
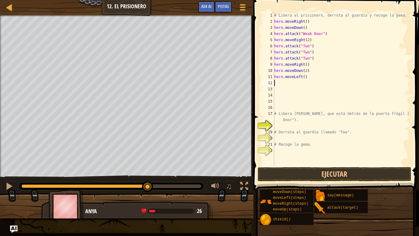
click at [304, 80] on div "# Libera al prisionero, derrota al guardia y recoge la gema. hero . moveRight (…" at bounding box center [341, 95] width 137 height 166
click at [303, 77] on div "# Libera al prisionero, derrota al guardia y recoge la gema. hero . moveRight (…" at bounding box center [341, 95] width 137 height 166
type textarea "hero.moveLeft(2)"
click at [320, 78] on div "# Libera al prisionero, derrota al guardia y recoge la gema. hero . moveRight (…" at bounding box center [341, 95] width 137 height 166
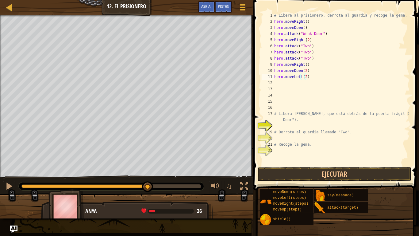
scroll to position [3, 0]
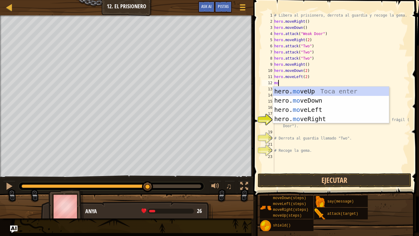
type textarea "move"
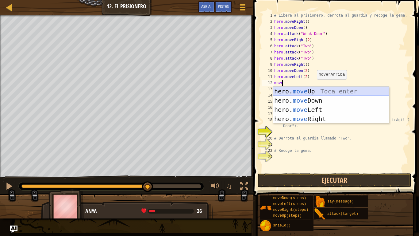
click at [310, 90] on div "hero. move Up Toca enter hero. move Down Toca enter hero. move Left Toca enter …" at bounding box center [331, 114] width 116 height 55
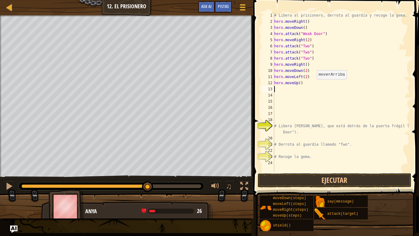
scroll to position [3, 0]
click at [298, 84] on div "# Libera al prisionero, derrota al guardia y recoge la gema. hero . moveRight (…" at bounding box center [341, 98] width 137 height 172
type textarea "hero.moveUp(2)"
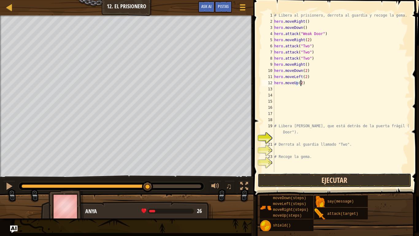
click at [277, 179] on button "Ejecutar" at bounding box center [335, 180] width 154 height 14
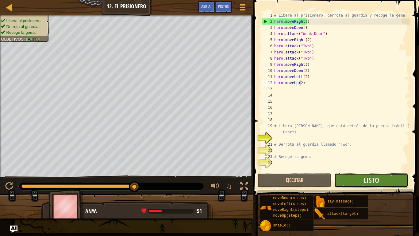
click at [363, 177] on button "Listo" at bounding box center [372, 180] width 74 height 14
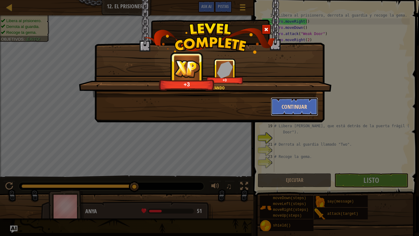
click at [290, 103] on button "Continuar" at bounding box center [295, 106] width 48 height 18
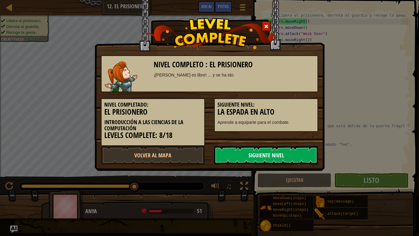
click at [240, 153] on link "Siguiente Nivel" at bounding box center [266, 155] width 104 height 18
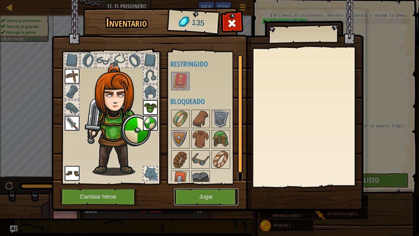
click at [187, 193] on button "Jugar" at bounding box center [206, 196] width 64 height 17
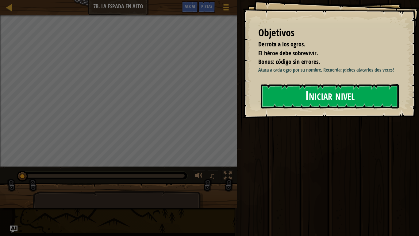
click at [294, 96] on button "Iniciar nivel" at bounding box center [330, 96] width 138 height 24
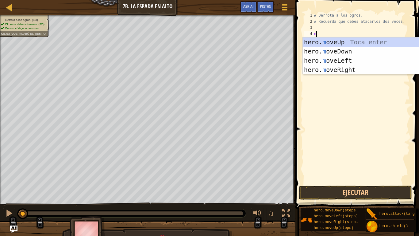
scroll to position [3, 0]
type textarea "move"
click at [332, 73] on div "hero. move Up Toca enter hero. move Down Toca enter hero. move Left Toca enter …" at bounding box center [361, 64] width 116 height 55
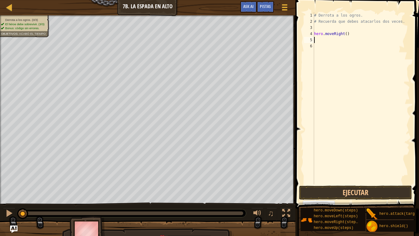
scroll to position [3, 0]
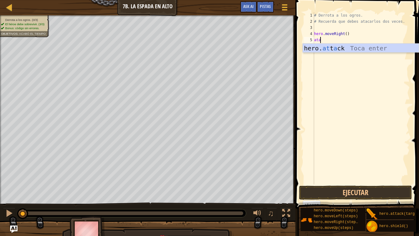
click at [331, 47] on div "hero. at t a ck Toca enter" at bounding box center [361, 58] width 116 height 28
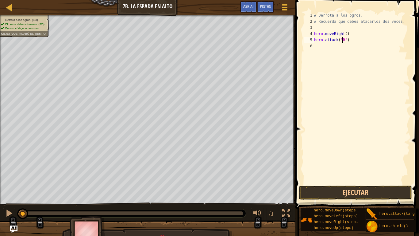
scroll to position [3, 2]
type textarea "hero.attack("Rig")"
click at [353, 39] on div "# Derrota a los ogros. # Recuerda que debes atacarlos dos veces. hero . moveRig…" at bounding box center [361, 104] width 97 height 184
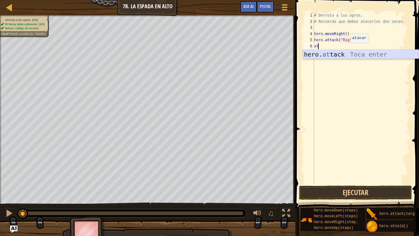
click at [343, 57] on div "hero. at [GEOGRAPHIC_DATA] Toca enter" at bounding box center [361, 64] width 116 height 28
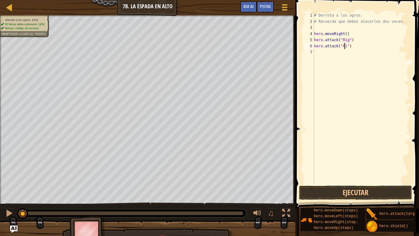
scroll to position [3, 2]
type textarea "hero.attack("Rig")"
click at [354, 45] on div "# Derrota a los ogros. # Recuerda que debes atacarlos dos veces. hero . moveRig…" at bounding box center [361, 104] width 97 height 184
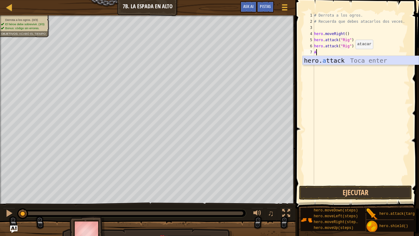
click at [348, 59] on div "hero. a ttack Toca enter" at bounding box center [361, 70] width 116 height 28
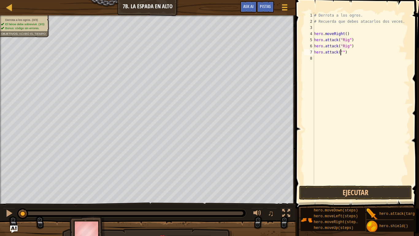
scroll to position [3, 2]
type textarea "hero.attack("Gurt")"
click at [357, 54] on div "# Derrota a los ogros. # Recuerda que debes atacarlos dos veces. hero . moveRig…" at bounding box center [361, 104] width 97 height 184
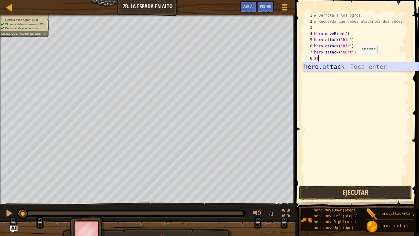
click at [349, 67] on div "hero. at [GEOGRAPHIC_DATA] Toca enter" at bounding box center [361, 76] width 116 height 28
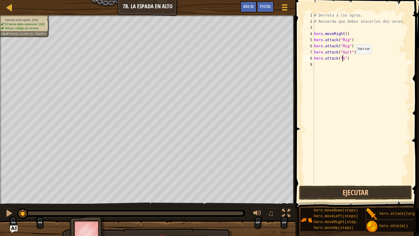
scroll to position [3, 2]
type textarea "hero.attack("Gurt")"
click at [358, 59] on div "# Derrota a los ogros. # Recuerda que debes atacarlos dos veces. hero . moveRig…" at bounding box center [361, 104] width 97 height 184
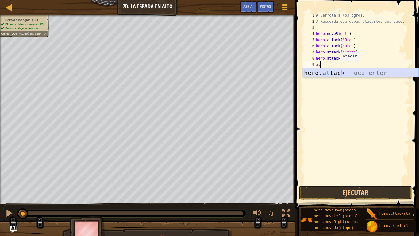
click at [335, 73] on div "hero. at [GEOGRAPHIC_DATA] Toca enter" at bounding box center [361, 82] width 116 height 28
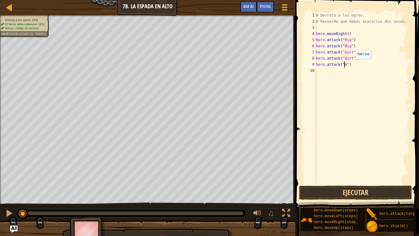
scroll to position [3, 2]
type textarea "hero.attack("Ack")"
click at [361, 66] on div "# Derrota a los ogros. # Recuerda que debes atacarlos dos veces. hero . moveRig…" at bounding box center [362, 104] width 95 height 184
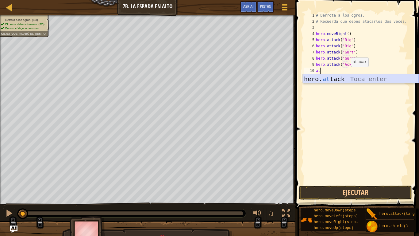
click at [346, 77] on div "hero. at [GEOGRAPHIC_DATA] Toca enter" at bounding box center [361, 88] width 116 height 28
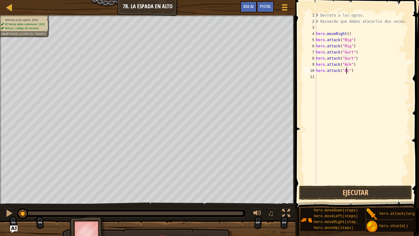
scroll to position [3, 2]
type textarea "hero.attack("Ack")"
click at [358, 76] on div "# Derrota a los ogros. # Recuerda que debes atacarlos dos veces. hero . moveRig…" at bounding box center [362, 104] width 95 height 184
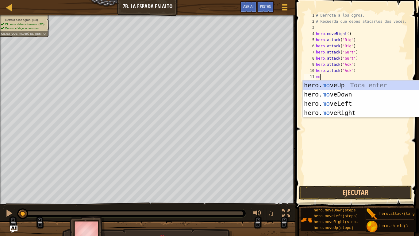
type textarea "mov"
click at [348, 113] on div "hero. mov eUp Toca enter hero. mov eDown Toca enter hero. mov eLeft Toca enter …" at bounding box center [361, 107] width 116 height 55
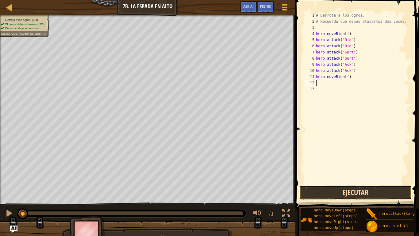
click at [343, 191] on button "Ejecutar" at bounding box center [355, 192] width 113 height 14
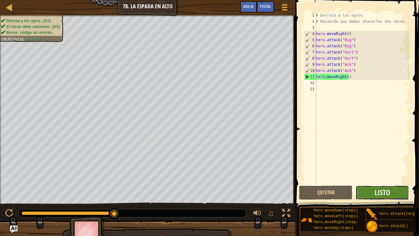
click at [396, 189] on button "Listo" at bounding box center [382, 192] width 53 height 14
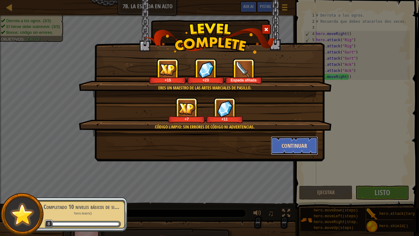
click at [299, 147] on button "Continuar" at bounding box center [295, 145] width 48 height 18
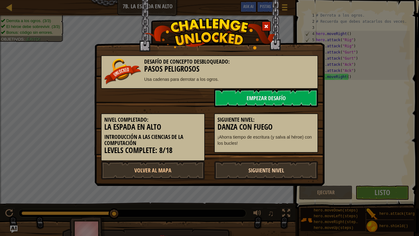
click at [253, 169] on link "Siguiente Nivel" at bounding box center [266, 170] width 104 height 18
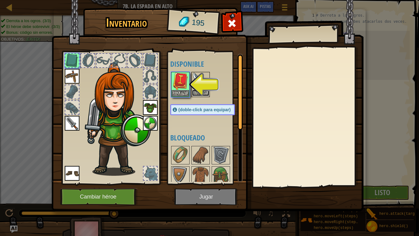
click at [201, 93] on button "Equipar" at bounding box center [200, 93] width 17 height 6
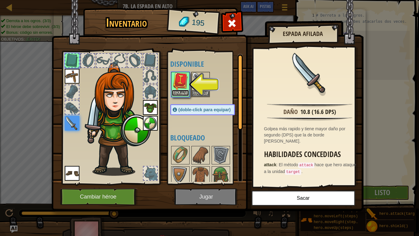
click at [185, 90] on button "Equipar" at bounding box center [180, 93] width 17 height 6
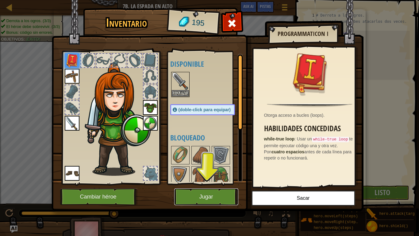
click at [196, 197] on button "Jugar" at bounding box center [206, 196] width 64 height 17
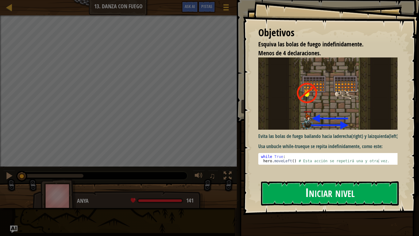
click at [294, 195] on button "Iniciar nivel" at bounding box center [330, 193] width 138 height 24
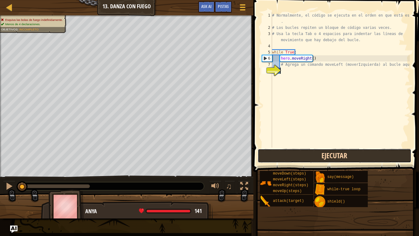
click at [307, 158] on button "Ejecutar" at bounding box center [335, 156] width 154 height 14
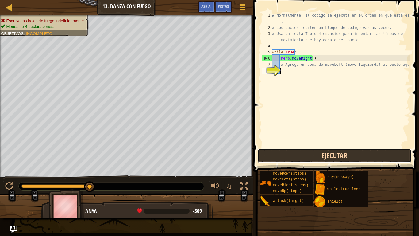
click at [307, 158] on button "Ejecutar" at bounding box center [335, 156] width 154 height 14
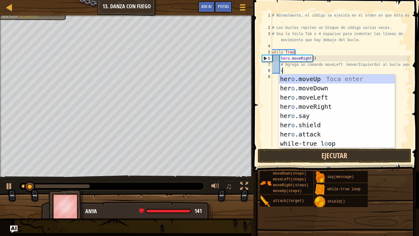
type textarea "ov"
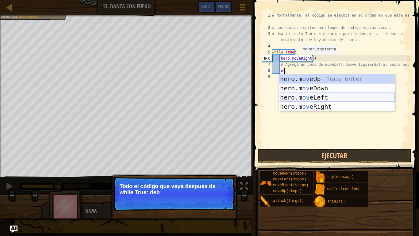
click at [315, 99] on div "hero.m ov eUp Toca enter hero.m ov eDown Toca enter hero.m ov eLeft Toca enter …" at bounding box center [337, 101] width 116 height 55
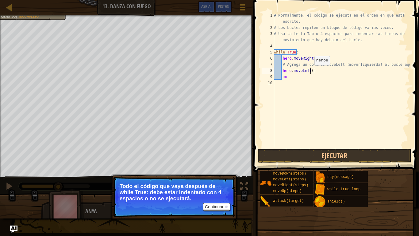
click at [311, 71] on div "# Normalmente, el código se ejecuta en el orden en que está escrito. # Los bucl…" at bounding box center [341, 89] width 137 height 154
click at [288, 78] on div "# Normalmente, el código se ejecuta en el orden en que está escrito. # Los bucl…" at bounding box center [341, 89] width 137 height 154
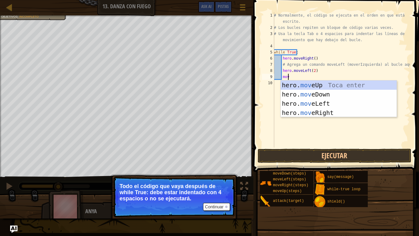
type textarea "move"
click at [311, 107] on div "hero. move Up Toca enter hero. move Down Toca enter hero. move Left Toca enter …" at bounding box center [339, 107] width 116 height 55
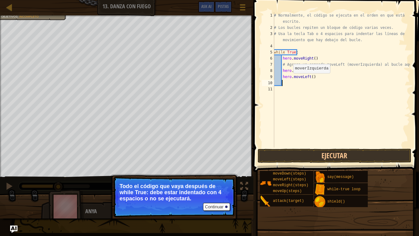
scroll to position [3, 0]
click at [308, 77] on div "# Normalmente, el código se ejecuta en el orden en que está escrito. # Los bucl…" at bounding box center [341, 89] width 137 height 154
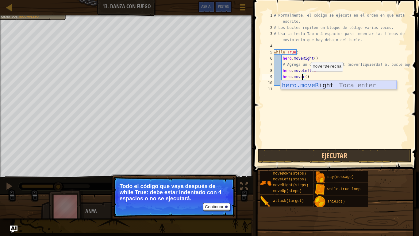
click at [315, 86] on div "hero.moveR ight Toca enter" at bounding box center [339, 94] width 116 height 28
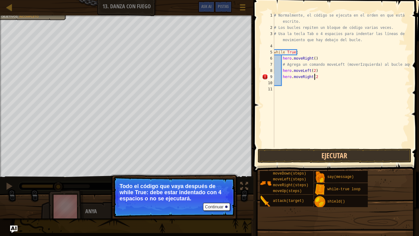
scroll to position [3, 3]
click at [306, 155] on button "Ejecutar" at bounding box center [335, 156] width 154 height 14
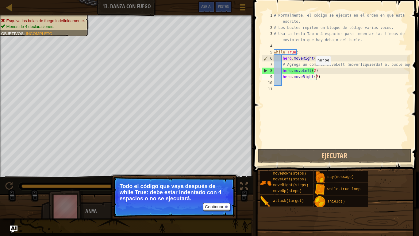
click at [313, 73] on div "# Normalmente, el código se ejecuta en el orden en que está escrito. # Los bucl…" at bounding box center [341, 89] width 137 height 154
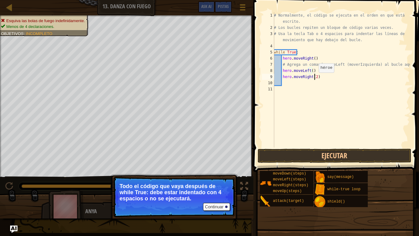
click at [316, 79] on div "# Normalmente, el código se ejecuta en el orden en que está escrito. # Los bucl…" at bounding box center [341, 89] width 137 height 154
type textarea "hero.moveRight()"
click at [303, 154] on button "Ejecutar" at bounding box center [335, 156] width 154 height 14
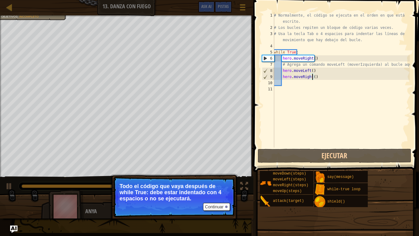
click at [320, 76] on div "# Normalmente, el código se ejecuta en el orden en que está escrito. # Los bucl…" at bounding box center [341, 89] width 137 height 154
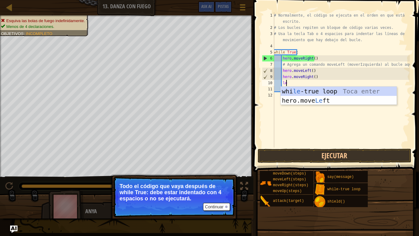
type textarea "le"
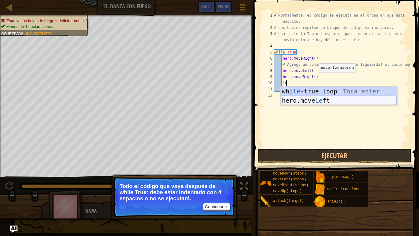
click at [305, 100] on div "whi le -true loop Toca enter hero.move Le ft Toca enter" at bounding box center [339, 105] width 116 height 37
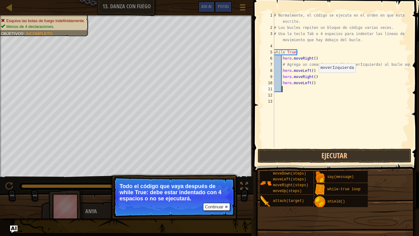
scroll to position [3, 0]
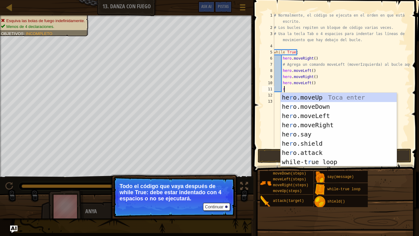
type textarea "ri"
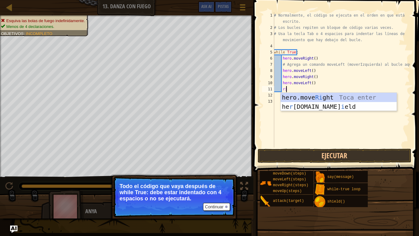
scroll to position [3, 1]
click at [311, 98] on div "hero.move Ri ght Toca enter he r [DOMAIN_NAME] i eld Toca enter" at bounding box center [339, 111] width 116 height 37
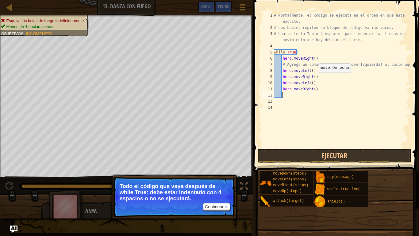
scroll to position [3, 0]
click at [297, 156] on button "Ejecutar" at bounding box center [335, 156] width 154 height 14
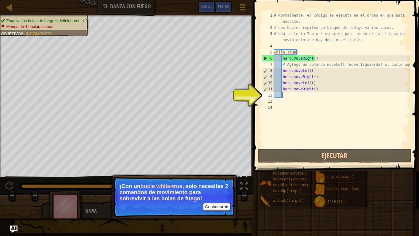
click at [286, 98] on div "# Normalmente, el código se ejecuta en el orden en que está escrito. # Los bucl…" at bounding box center [341, 89] width 137 height 154
click at [222, 197] on button "Continuar" at bounding box center [216, 207] width 27 height 8
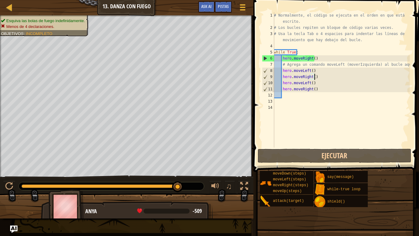
click at [319, 77] on div "# Normalmente, el código se ejecuta en el orden en que está escrito. # Los bucl…" at bounding box center [341, 89] width 137 height 154
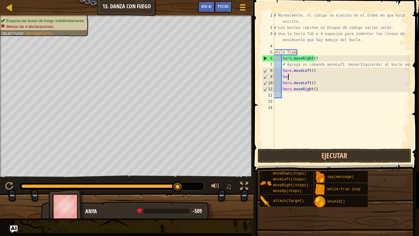
type textarea "h"
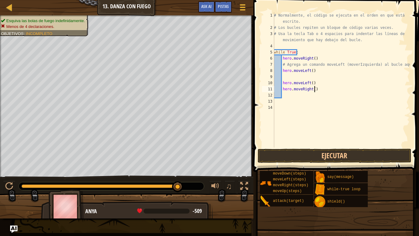
click at [318, 88] on div "# Normalmente, el código se ejecuta en el orden en que está escrito. # Los bucl…" at bounding box center [341, 89] width 137 height 154
type textarea "h"
click at [317, 83] on div "# Normalmente, el código se ejecuta en el orden en que está escrito. # Los bucl…" at bounding box center [341, 89] width 137 height 154
type textarea "h"
click at [285, 69] on div "# Normalmente, el código se ejecuta en el orden en que está escrito. # Los bucl…" at bounding box center [341, 89] width 137 height 154
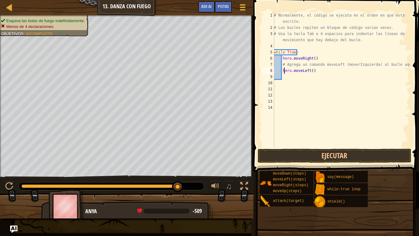
click at [286, 65] on div "# Normalmente, el código se ejecuta en el orden en que está escrito. # Los bucl…" at bounding box center [341, 89] width 137 height 154
type textarea "# Agrega un comando moveLeft (moverIzquierda) al bucle aquí."
click at [315, 156] on button "Ejecutar" at bounding box center [335, 156] width 154 height 14
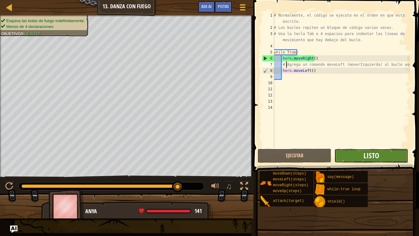
click at [367, 160] on span "Listo" at bounding box center [372, 155] width 16 height 10
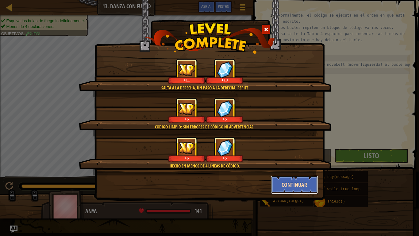
click at [305, 181] on button "Continuar" at bounding box center [295, 184] width 48 height 18
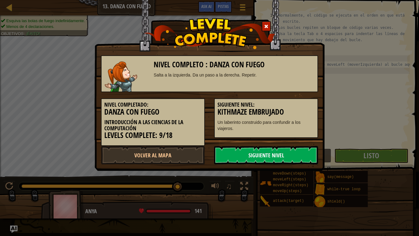
click at [283, 158] on link "Siguiente Nivel" at bounding box center [266, 155] width 104 height 18
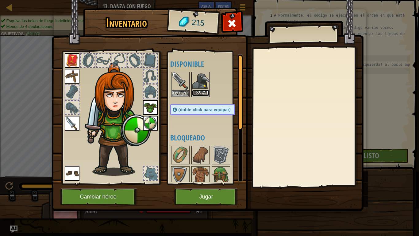
click at [203, 94] on button "Equipar" at bounding box center [200, 93] width 17 height 6
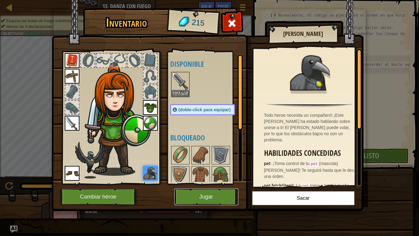
click at [211, 195] on button "Jugar" at bounding box center [206, 196] width 64 height 17
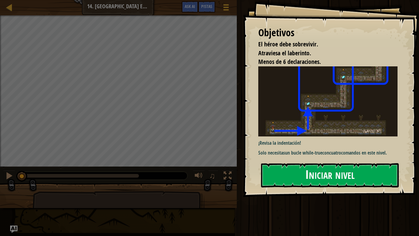
click at [315, 174] on button "Iniciar nivel" at bounding box center [330, 175] width 138 height 24
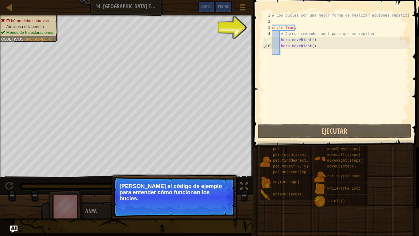
click at [313, 49] on div "# Los bucles son una mejor forma de realizar acciones repetitivas. while True :…" at bounding box center [340, 73] width 139 height 123
type textarea "hero.moveRight()"
click at [310, 49] on div "# Los bucles son una mejor forma de realizar acciones repetitivas. while True :…" at bounding box center [340, 73] width 139 height 123
click at [315, 45] on div "# Los bucles son una mejor forma de realizar acciones repetitivas. while True :…" at bounding box center [340, 73] width 139 height 123
click at [220, 197] on button "Continuar" at bounding box center [216, 207] width 27 height 8
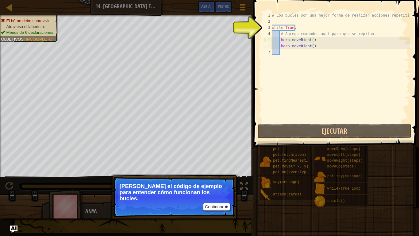
scroll to position [3, 3]
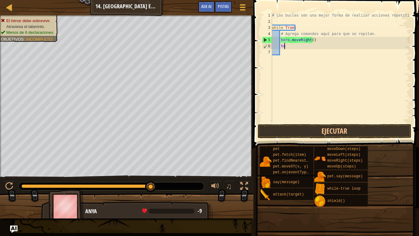
type textarea "h"
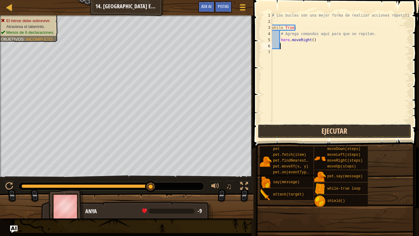
click at [290, 129] on button "Ejecutar" at bounding box center [335, 131] width 154 height 14
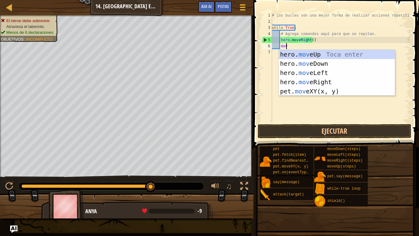
type textarea "move"
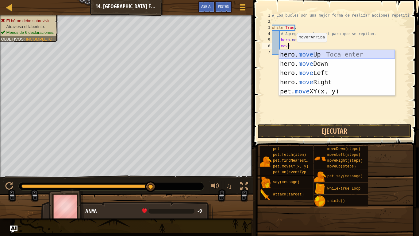
click at [312, 56] on div "hero. move Up Toca enter hero. move Down Toca enter hero. move Left Toca enter …" at bounding box center [337, 82] width 116 height 64
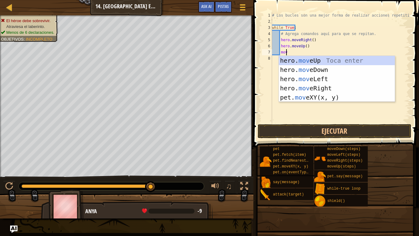
type textarea "move"
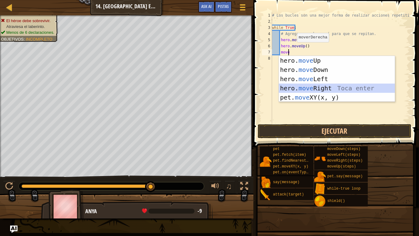
click at [307, 88] on div "hero. move Up Toca enter hero. move Down Toca enter hero. move Left Toca enter …" at bounding box center [337, 88] width 116 height 64
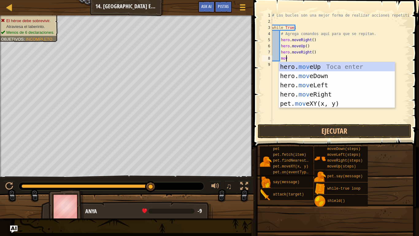
type textarea "move"
click at [307, 66] on div "hero. move Up Toca enter hero. move Down Toca enter hero. move Left Toca enter …" at bounding box center [337, 94] width 116 height 64
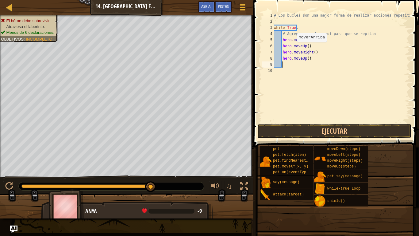
scroll to position [3, 0]
click at [292, 66] on div "# Los bucles son una mejor forma de realizar acciones repetitivas. while True :…" at bounding box center [341, 73] width 137 height 123
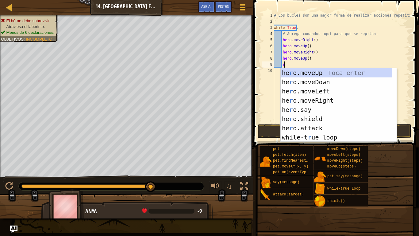
type textarea "ri"
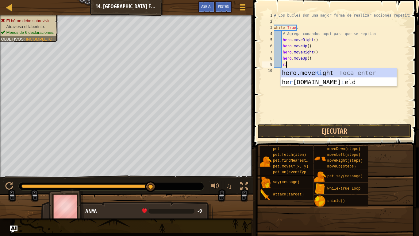
scroll to position [3, 1]
click at [320, 76] on div "hero.move Ri ght Toca enter he r [DOMAIN_NAME] i eld Toca enter" at bounding box center [339, 86] width 116 height 37
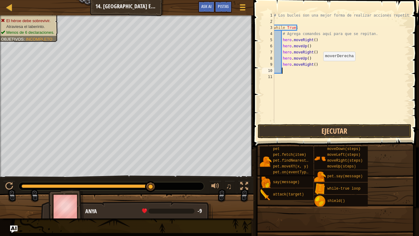
scroll to position [3, 0]
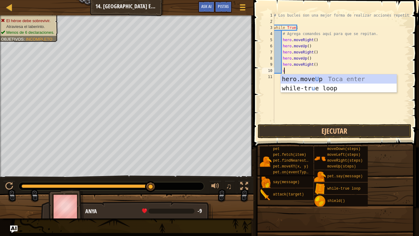
type textarea "up"
click at [292, 76] on div "hero.move Up Toca enter while-tr u e loo p Toca enter" at bounding box center [339, 92] width 116 height 37
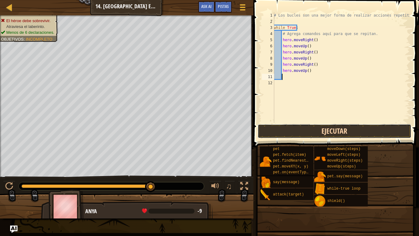
click at [296, 133] on button "Ejecutar" at bounding box center [335, 131] width 154 height 14
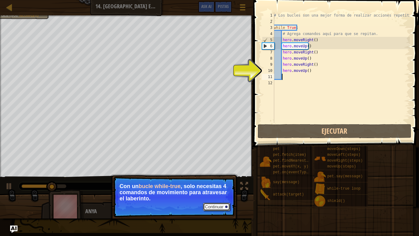
click at [215, 197] on button "Continuar" at bounding box center [216, 207] width 27 height 8
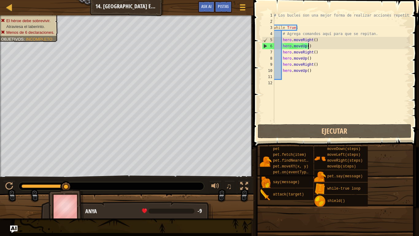
click at [316, 48] on div "# Los bucles son una mejor forma de realizar acciones repetitivas. while True :…" at bounding box center [341, 73] width 137 height 123
drag, startPoint x: 317, startPoint y: 52, endPoint x: 304, endPoint y: 53, distance: 13.6
click at [304, 53] on div "# Los bucles son una mejor forma de realizar acciones repetitivas. while True :…" at bounding box center [341, 73] width 137 height 123
click at [303, 53] on div "# Los bucles son una mejor forma de realizar acciones repetitivas. while True :…" at bounding box center [341, 67] width 137 height 111
click at [322, 53] on div "# Los bucles son una mejor forma de realizar acciones repetitivas. while True :…" at bounding box center [341, 73] width 137 height 123
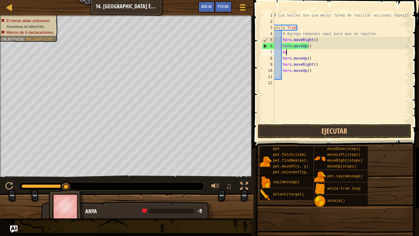
type textarea "h"
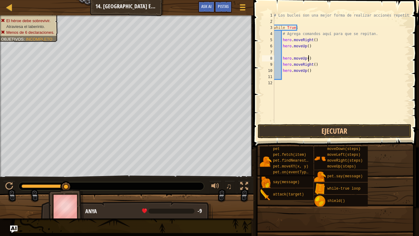
click at [317, 57] on div "# Los bucles son una mejor forma de realizar acciones repetitivas. while True :…" at bounding box center [341, 73] width 137 height 123
type textarea "h"
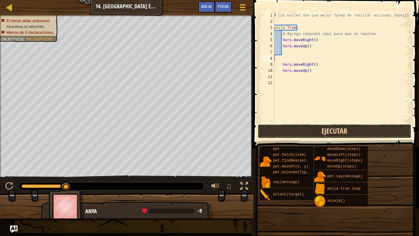
click at [298, 133] on button "Ejecutar" at bounding box center [335, 131] width 154 height 14
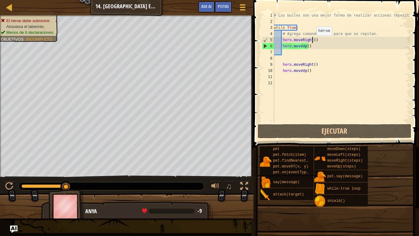
click at [314, 42] on div "# Los bucles son una mejor forma de realizar acciones repetitivas. while True :…" at bounding box center [341, 73] width 137 height 123
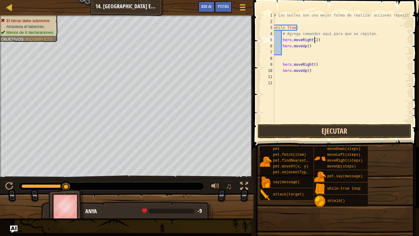
type textarea "hero.moveRight(2)"
click at [294, 129] on button "Ejecutar" at bounding box center [335, 131] width 154 height 14
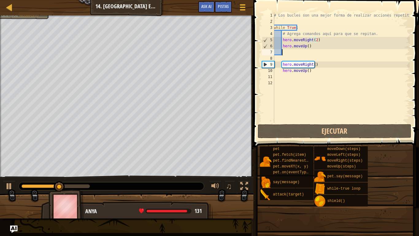
click at [306, 50] on div "# Los bucles son una mejor forma de realizar acciones repetitivas. while True :…" at bounding box center [341, 73] width 137 height 123
click at [306, 49] on div "# Los bucles son una mejor forma de realizar acciones repetitivas. while True :…" at bounding box center [341, 73] width 137 height 123
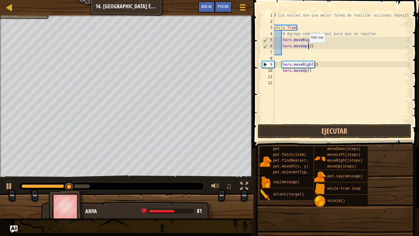
scroll to position [3, 2]
click at [318, 71] on div "# Los bucles son una mejor forma de realizar acciones repetitivas. while True :…" at bounding box center [341, 73] width 137 height 123
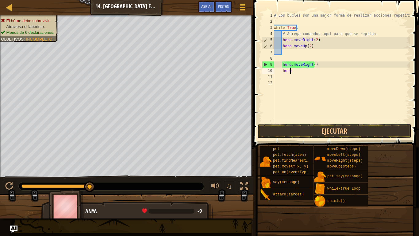
type textarea "h"
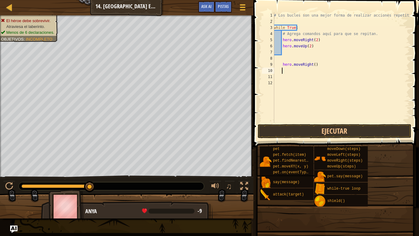
click at [321, 63] on div "# Los bucles son una mejor forma de realizar acciones repetitivas. while True :…" at bounding box center [341, 73] width 137 height 123
type textarea "h"
click at [304, 128] on button "Ejecutar" at bounding box center [335, 131] width 154 height 14
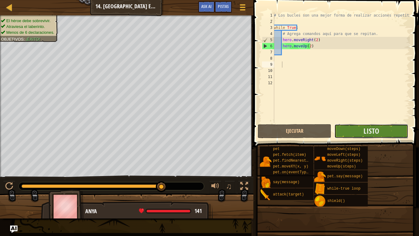
click at [360, 137] on button "Listo" at bounding box center [372, 131] width 74 height 14
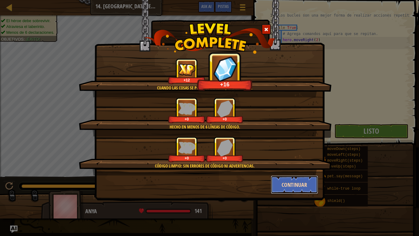
click at [286, 184] on button "Continuar" at bounding box center [295, 184] width 48 height 18
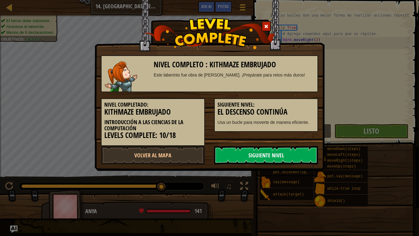
click at [257, 158] on link "Siguiente Nivel" at bounding box center [266, 155] width 104 height 18
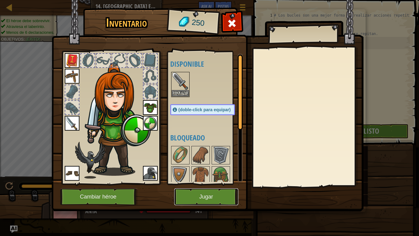
click at [197, 197] on button "Jugar" at bounding box center [206, 196] width 64 height 17
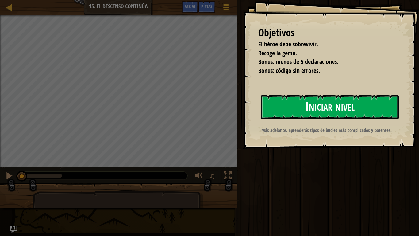
click at [293, 113] on button "Iniciar nivel" at bounding box center [330, 107] width 138 height 24
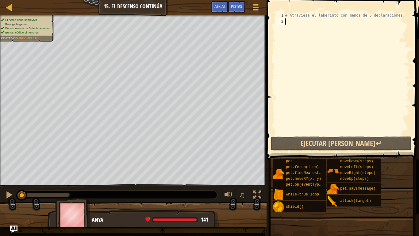
type textarea "w"
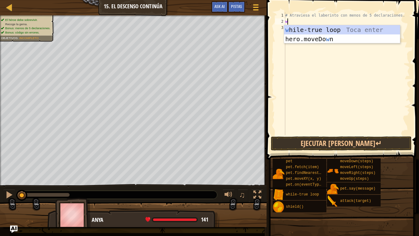
scroll to position [3, 0]
click at [347, 32] on div "w hile-true loop Toca enter hero.moveDo w n [GEOGRAPHIC_DATA] enter" at bounding box center [342, 43] width 116 height 37
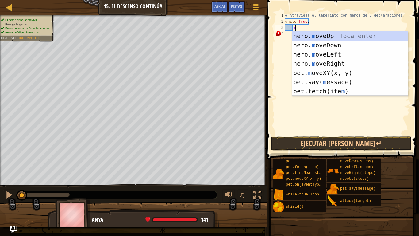
type textarea "mo"
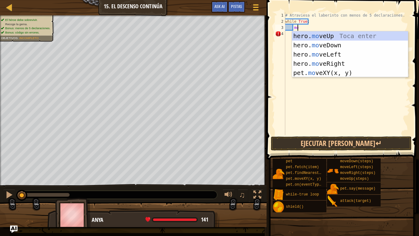
scroll to position [3, 1]
click at [317, 67] on div "hero. mo veUp Toca enter hero. mo veDown Toca enter hero. mo veLeft Toca enter …" at bounding box center [350, 63] width 116 height 64
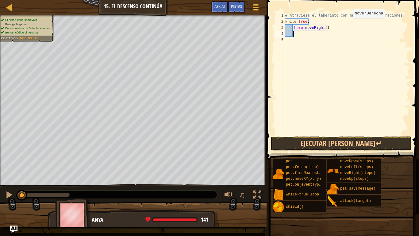
scroll to position [3, 0]
click at [324, 29] on div "# Atraviesa el laberinto con menos de 5 declaraciones. while True : hero . move…" at bounding box center [347, 79] width 126 height 135
type textarea "hero.moveRight(2)"
click at [327, 30] on div "# Atraviesa el laberinto con menos de 5 declaraciones. while True : hero . move…" at bounding box center [347, 79] width 126 height 135
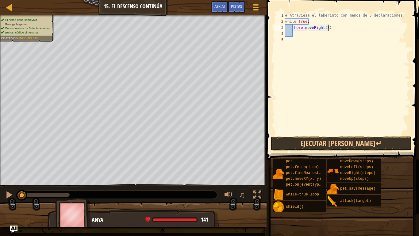
scroll to position [3, 0]
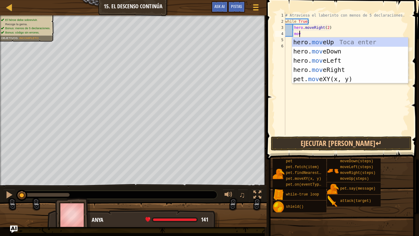
type textarea "move"
click at [327, 51] on div "hero. move Up Toca enter hero. move Down Toca enter hero. move Left Toca enter …" at bounding box center [350, 69] width 116 height 64
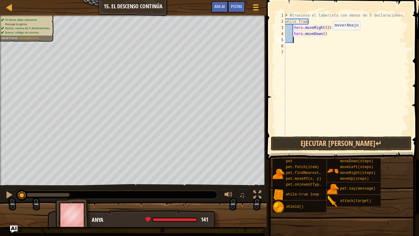
scroll to position [3, 0]
click at [321, 35] on div "# Atraviesa el laberinto con menos de 5 declaraciones. while True : hero . move…" at bounding box center [347, 79] width 126 height 135
type textarea "hero.moveDown()"
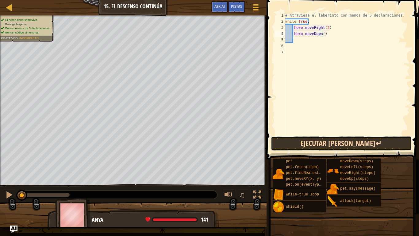
click at [313, 142] on button "Ejecutar [PERSON_NAME]↵" at bounding box center [341, 143] width 141 height 14
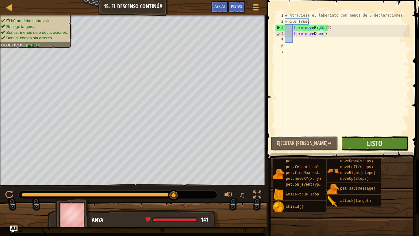
click at [357, 138] on button "Listo" at bounding box center [374, 143] width 67 height 14
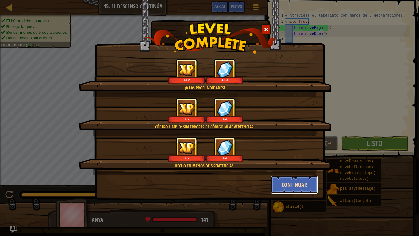
click at [300, 184] on button "Continuar" at bounding box center [295, 184] width 48 height 18
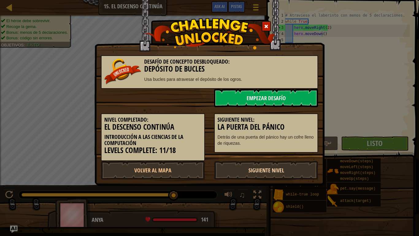
click at [266, 166] on link "Siguiente Nivel" at bounding box center [266, 170] width 104 height 18
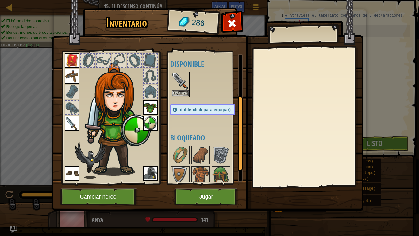
scroll to position [68, 0]
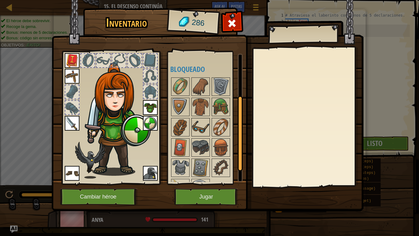
click at [204, 126] on img at bounding box center [200, 127] width 17 height 17
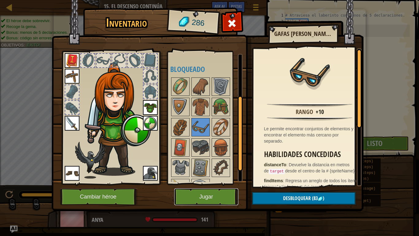
click at [203, 197] on button "Jugar" at bounding box center [206, 196] width 64 height 17
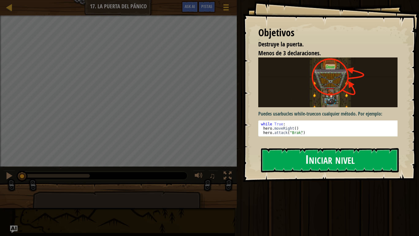
click at [290, 151] on button "Iniciar nivel" at bounding box center [330, 160] width 138 height 24
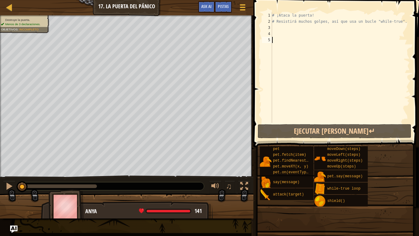
click at [279, 30] on div "# ¡Ataca la puerta! # Resistirá muchos golpes, así que usa un bucle "while-true…" at bounding box center [340, 73] width 139 height 123
type textarea "w"
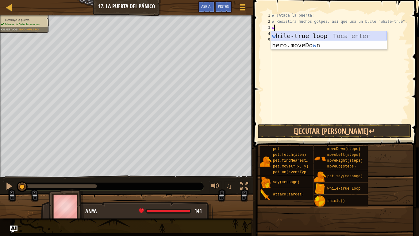
click at [289, 33] on div "w hile-true loop Toca enter hero.moveDo w n [GEOGRAPHIC_DATA] enter" at bounding box center [329, 49] width 116 height 37
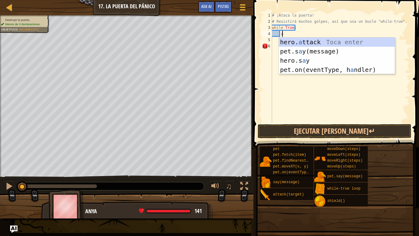
scroll to position [3, 1]
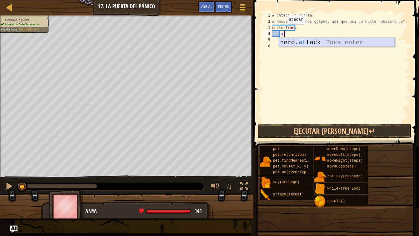
click at [308, 42] on div "hero. at [GEOGRAPHIC_DATA] Toca enter" at bounding box center [337, 51] width 116 height 28
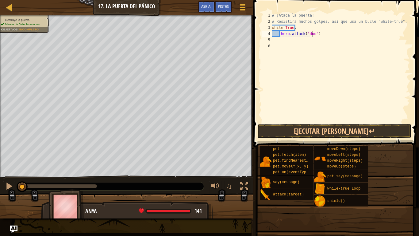
scroll to position [3, 3]
click at [287, 130] on button "Ejecutar [PERSON_NAME]↵" at bounding box center [335, 131] width 154 height 14
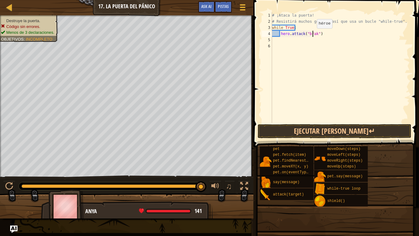
click at [312, 34] on div "# ¡Ataca la puerta! # Resistirá muchos golpes, así que usa un bucle "while-true…" at bounding box center [340, 73] width 139 height 123
click at [298, 127] on button "Ejecutar [PERSON_NAME]↵" at bounding box center [335, 131] width 154 height 14
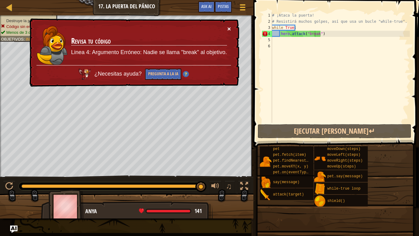
click at [229, 27] on button "×" at bounding box center [230, 28] width 4 height 6
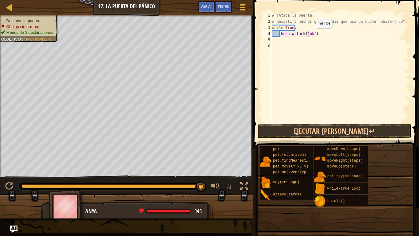
click at [313, 35] on div "# ¡Ataca la puerta! # Resistirá muchos golpes, así que usa un bucle "while-true…" at bounding box center [340, 73] width 139 height 123
click at [312, 36] on div "# ¡Ataca la puerta! # Resistirá muchos golpes, así que usa un bucle "while-true…" at bounding box center [340, 73] width 139 height 123
type textarea "hero.attack("Door")"
click at [298, 133] on button "Ejecutar [PERSON_NAME]↵" at bounding box center [335, 131] width 154 height 14
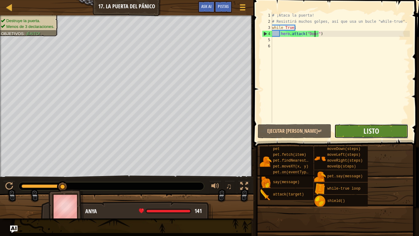
click at [368, 128] on span "Listo" at bounding box center [372, 131] width 16 height 10
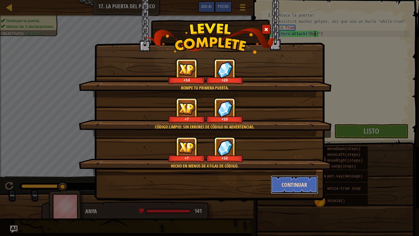
click at [308, 187] on button "Continuar" at bounding box center [295, 184] width 48 height 18
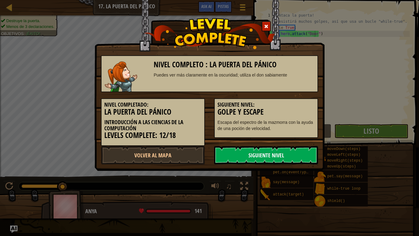
click at [274, 150] on link "Siguiente Nivel" at bounding box center [266, 155] width 104 height 18
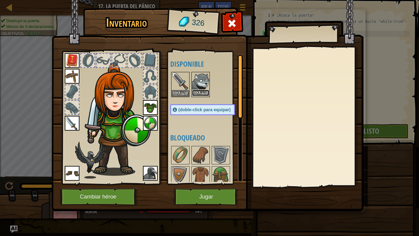
click at [203, 92] on button "Equipar" at bounding box center [200, 93] width 17 height 6
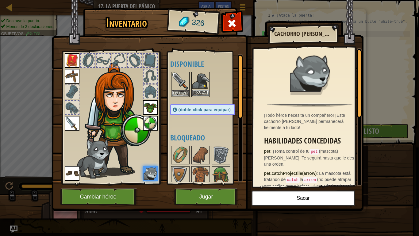
click at [195, 83] on img at bounding box center [200, 80] width 17 height 17
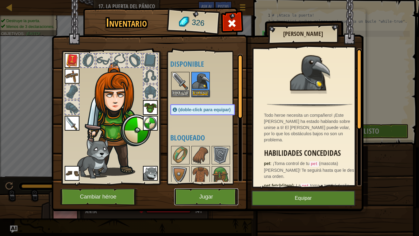
click at [194, 197] on button "Jugar" at bounding box center [206, 196] width 64 height 17
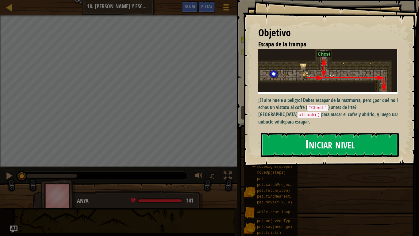
click at [303, 149] on button "Iniciar nivel" at bounding box center [330, 145] width 138 height 24
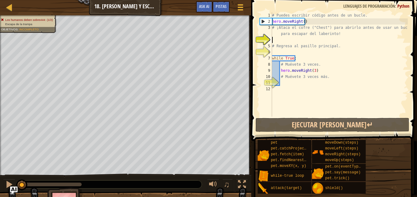
scroll to position [3, 0]
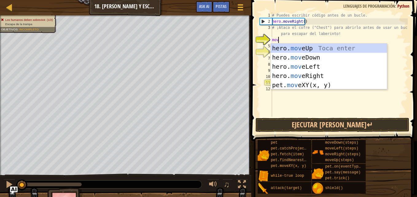
type textarea "move"
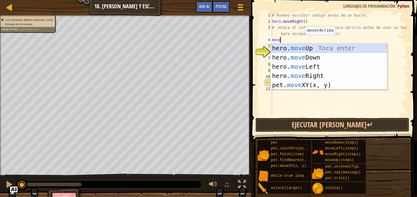
click at [300, 49] on div "hero. move Up Toca enter hero. move Down Toca enter hero. move Left Toca enter …" at bounding box center [329, 76] width 116 height 64
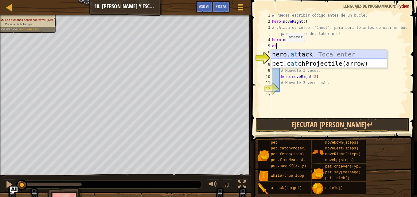
click at [311, 53] on div "hero. at tack Toca enter pet.c at chProjectile(arrow) Toca enter" at bounding box center [329, 68] width 116 height 37
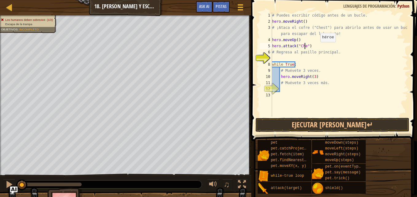
scroll to position [3, 3]
click at [327, 76] on div "# Puedes escribir código antes de un bucle. hero . moveRight ( ) # ¡Ataca el co…" at bounding box center [339, 70] width 137 height 117
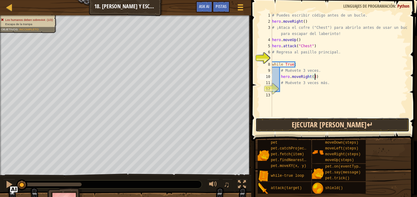
click at [299, 128] on button "Ejecutar [PERSON_NAME]↵" at bounding box center [332, 125] width 154 height 14
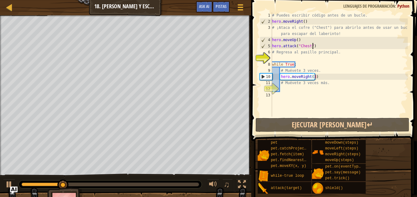
click at [312, 48] on div "# Puedes escribir código antes de un bucle. hero . moveRight ( ) # ¡Ataca el co…" at bounding box center [339, 70] width 137 height 117
type textarea "hero.attack("Chest")"
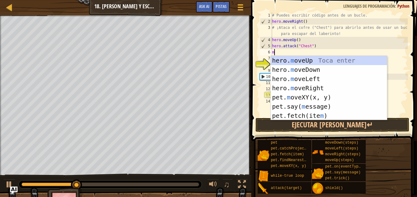
type textarea "mo"
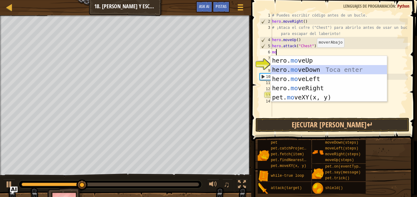
click at [306, 68] on div "hero. mo veUp Toca enter hero. mo veDown Toca enter hero. mo veLeft Toca enter …" at bounding box center [329, 88] width 116 height 64
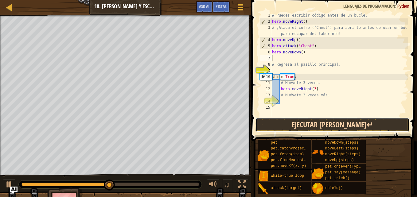
click at [296, 122] on button "Ejecutar [PERSON_NAME]↵" at bounding box center [332, 125] width 154 height 14
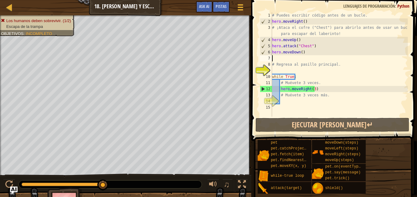
click at [316, 90] on div "# Puedes escribir código antes de un bucle. hero . moveRight ( ) # ¡Ataca el co…" at bounding box center [339, 70] width 137 height 117
type textarea "hero.moveRight(3)"
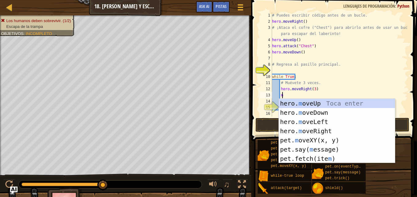
scroll to position [3, 1]
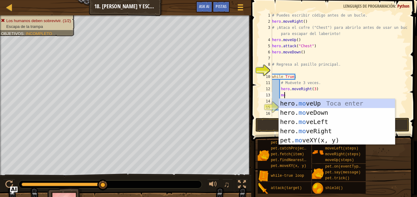
type textarea "mov"
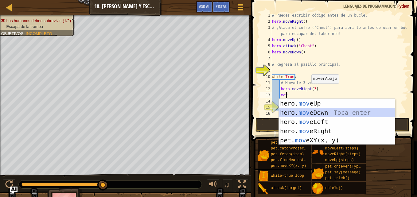
click at [312, 113] on div "hero. mov eUp Toca enter hero. mov eDown Toca enter hero. mov eLeft Toca enter …" at bounding box center [337, 131] width 116 height 64
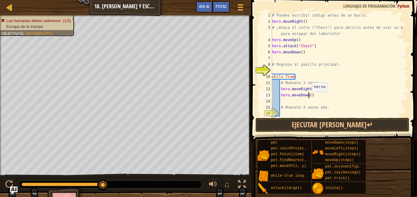
click at [309, 98] on div "# Puedes escribir código antes de un bucle. hero . moveRight ( ) # ¡Ataca el co…" at bounding box center [337, 70] width 132 height 117
type textarea "hero.moveDown(3)"
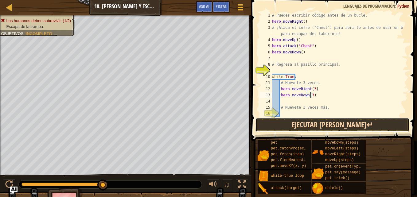
click at [304, 125] on button "Ejecutar [PERSON_NAME]↵" at bounding box center [332, 125] width 154 height 14
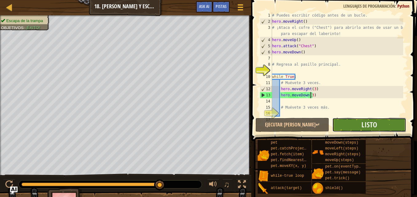
click at [340, 127] on button "Listo" at bounding box center [369, 125] width 74 height 14
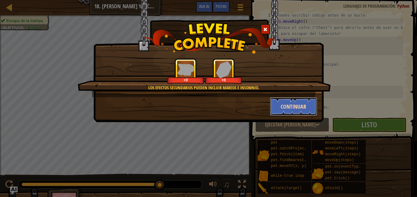
click at [284, 108] on button "Continuar" at bounding box center [294, 106] width 48 height 18
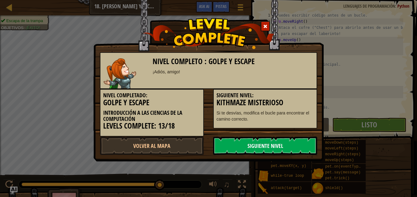
click at [252, 143] on link "Siguiente Nivel" at bounding box center [265, 146] width 104 height 18
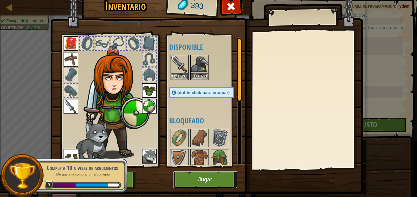
click at [203, 177] on button "Jugar" at bounding box center [205, 179] width 64 height 17
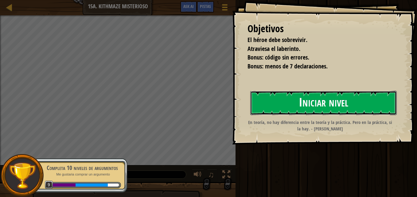
click at [295, 100] on button "Iniciar nivel" at bounding box center [323, 103] width 146 height 24
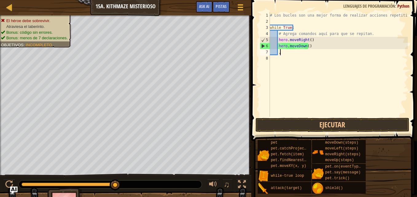
scroll to position [3, 1]
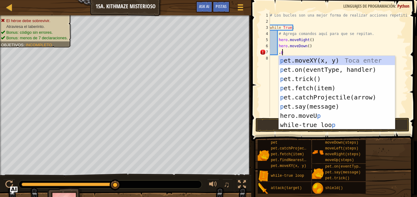
type textarea ","
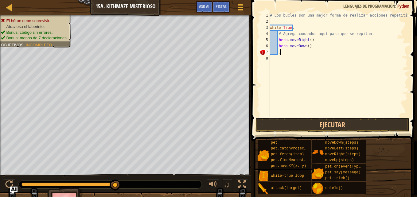
scroll to position [3, 0]
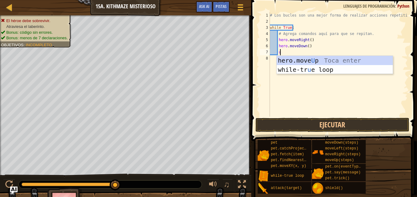
type textarea "up"
click at [301, 56] on div "hero.move Up Toca enter while-tr u e loo p Toca enter" at bounding box center [335, 74] width 116 height 37
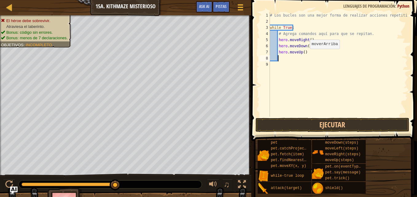
scroll to position [3, 0]
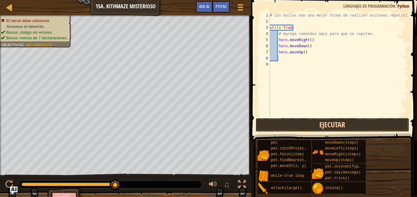
click at [317, 125] on button "Ejecutar" at bounding box center [332, 125] width 154 height 14
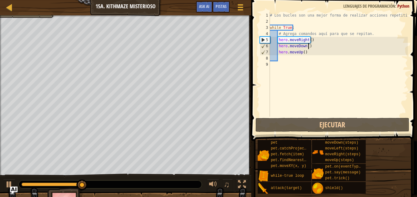
click at [314, 48] on div "# Los bucles son una mejor forma de realizar acciones repetitivas. while True :…" at bounding box center [338, 70] width 139 height 117
type textarea "hero.moveDown()"
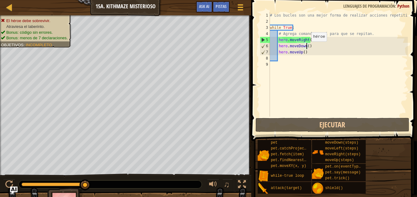
click at [306, 48] on div "# Los bucles son una mejor forma de realizar acciones repetitivas. while True :…" at bounding box center [338, 70] width 139 height 117
click at [314, 56] on div "# Los bucles son una mejor forma de realizar acciones repetitivas. while True :…" at bounding box center [338, 70] width 139 height 117
click at [300, 55] on div "# Los bucles son una mejor forma de realizar acciones repetitivas. while True :…" at bounding box center [338, 70] width 139 height 117
click at [309, 43] on div "# Los bucles son una mejor forma de realizar acciones repetitivas. while True :…" at bounding box center [338, 70] width 139 height 117
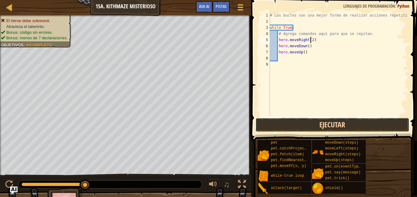
click at [294, 123] on button "Ejecutar" at bounding box center [332, 125] width 154 height 14
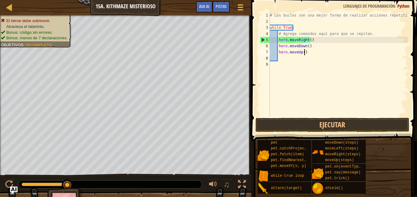
click at [319, 50] on div "# Los bucles son una mejor forma de realizar acciones repetitivas. while True :…" at bounding box center [338, 70] width 139 height 117
click at [262, 41] on div "5" at bounding box center [265, 40] width 10 height 6
click at [288, 121] on button "Ejecutar" at bounding box center [332, 125] width 154 height 14
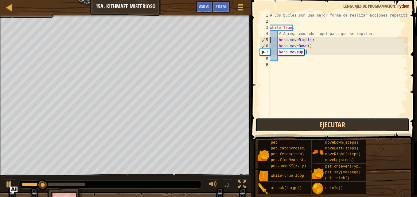
click at [285, 121] on button "Ejecutar" at bounding box center [332, 125] width 154 height 14
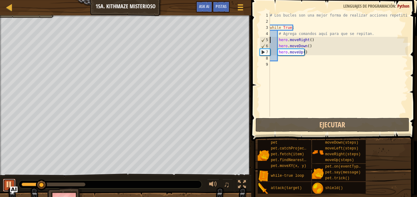
click at [6, 185] on div at bounding box center [9, 185] width 8 height 8
click at [317, 49] on div "# Los bucles son una mejor forma de realizar acciones repetitivas. while True :…" at bounding box center [338, 70] width 139 height 117
click at [314, 46] on div "# Los bucles son una mejor forma de realizar acciones repetitivas. while True :…" at bounding box center [338, 70] width 139 height 117
type textarea "hero.moveDown()"
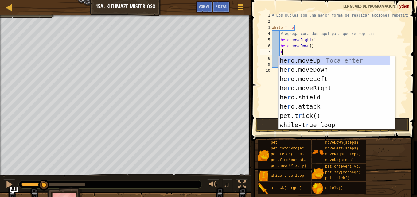
type textarea "ri"
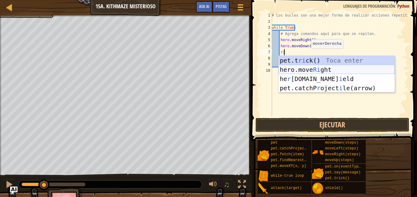
click at [301, 72] on div "pet.t ri ck() Toca enter hero.move Ri ght Toca enter he r [DOMAIN_NAME] i eld T…" at bounding box center [337, 83] width 116 height 55
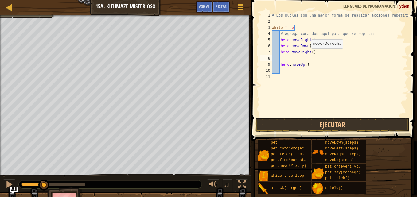
scroll to position [3, 0]
type textarea "d"
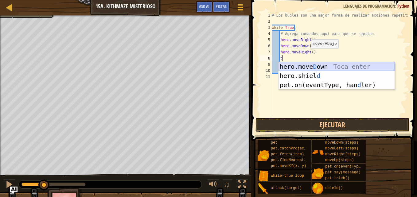
click at [315, 66] on div "hero.move D own Toca enter hero.shiel d Toca enter pet.on(eventType, han d ler)…" at bounding box center [337, 85] width 116 height 46
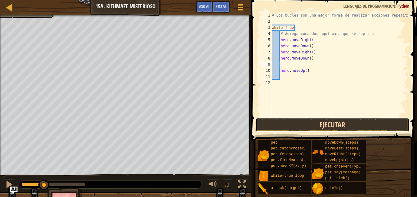
click at [305, 122] on button "Ejecutar" at bounding box center [332, 125] width 154 height 14
